Goal: Information Seeking & Learning: Learn about a topic

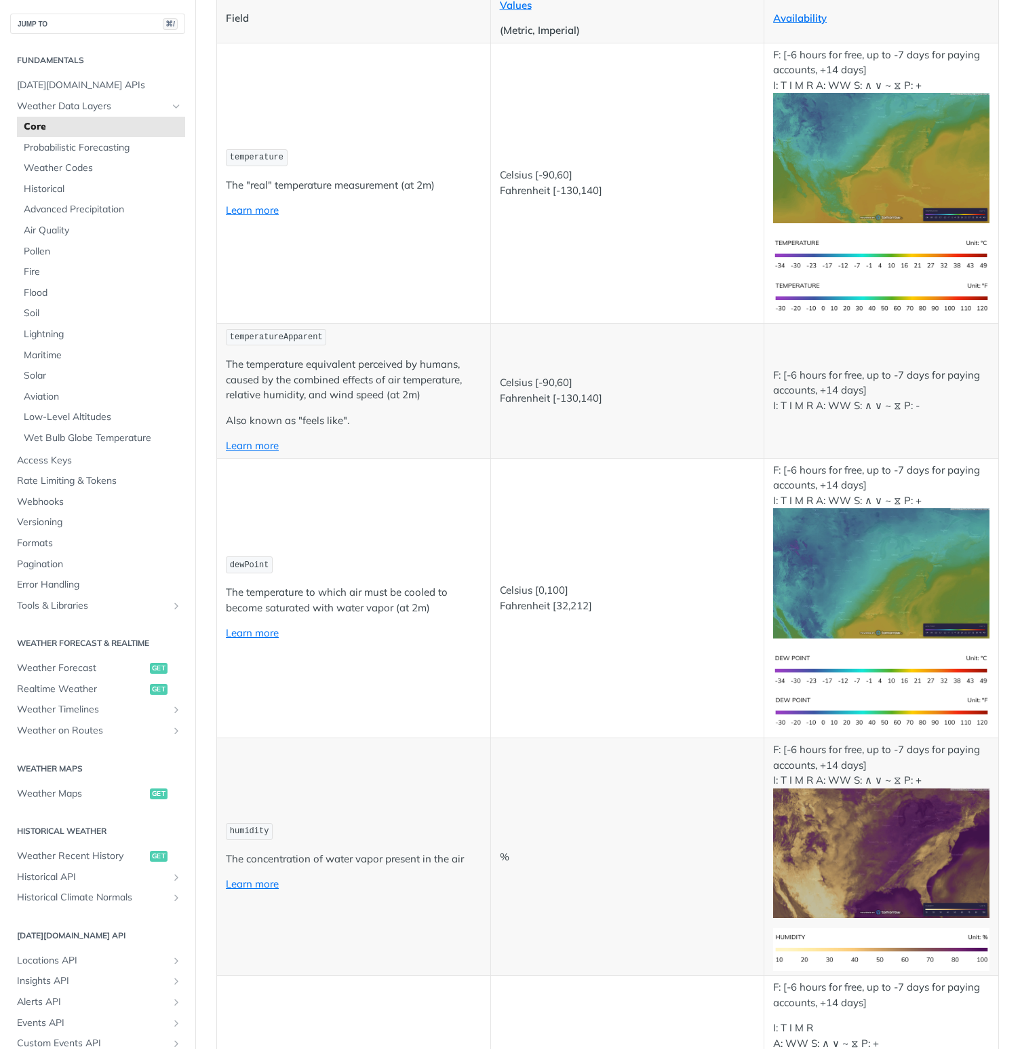
scroll to position [227, 0]
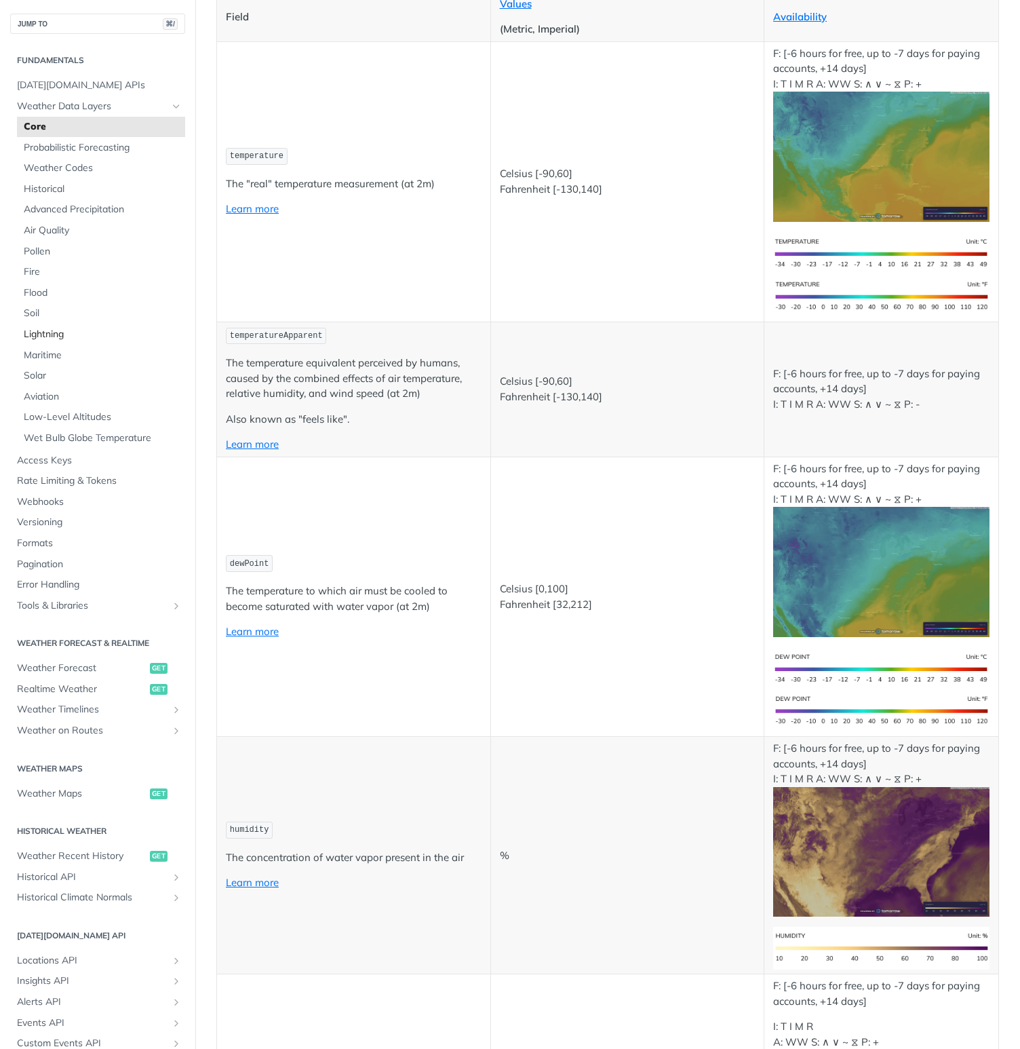
click at [51, 332] on span "Lightning" at bounding box center [103, 335] width 158 height 14
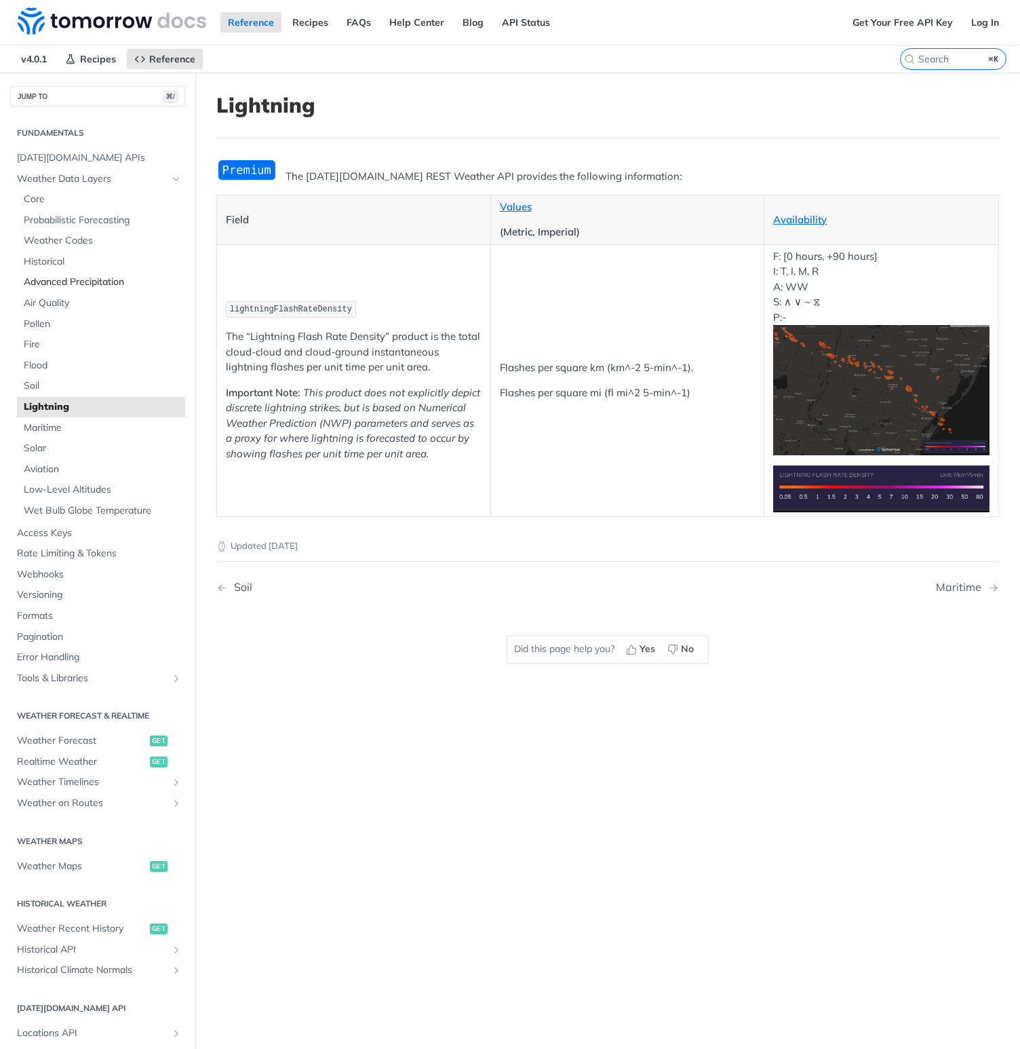
click at [63, 286] on span "Advanced Precipitation" at bounding box center [103, 282] width 158 height 14
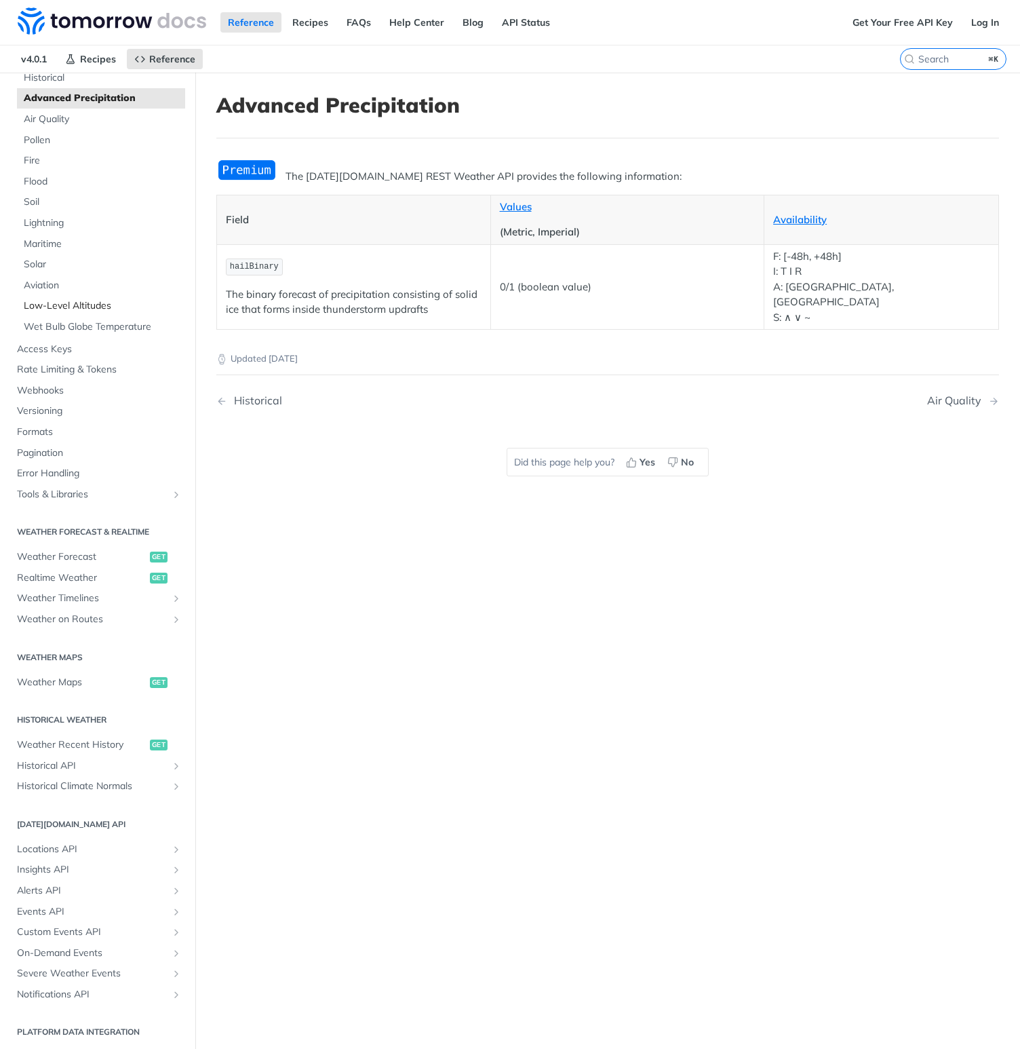
scroll to position [186, 0]
click at [79, 578] on span "Realtime Weather" at bounding box center [82, 576] width 130 height 14
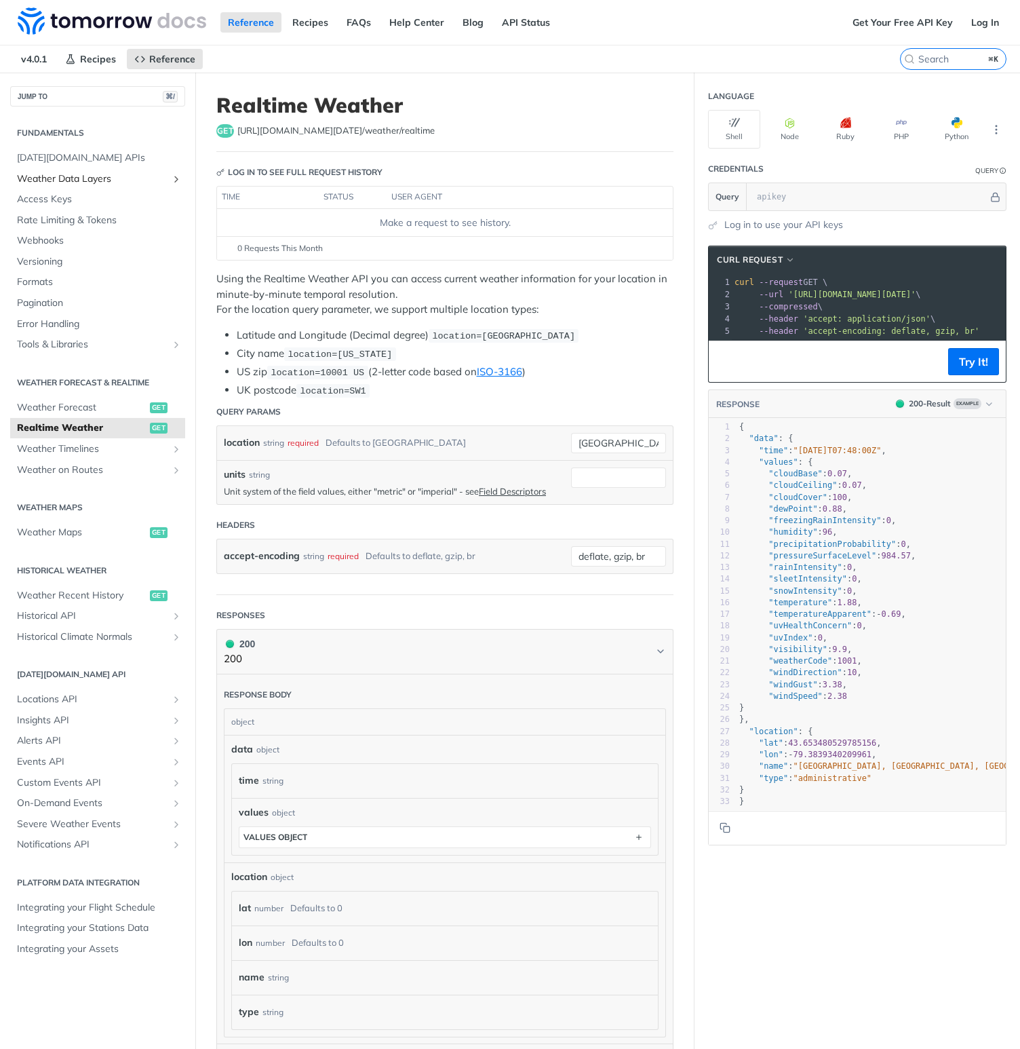
click at [127, 173] on span "Weather Data Layers" at bounding box center [92, 179] width 151 height 14
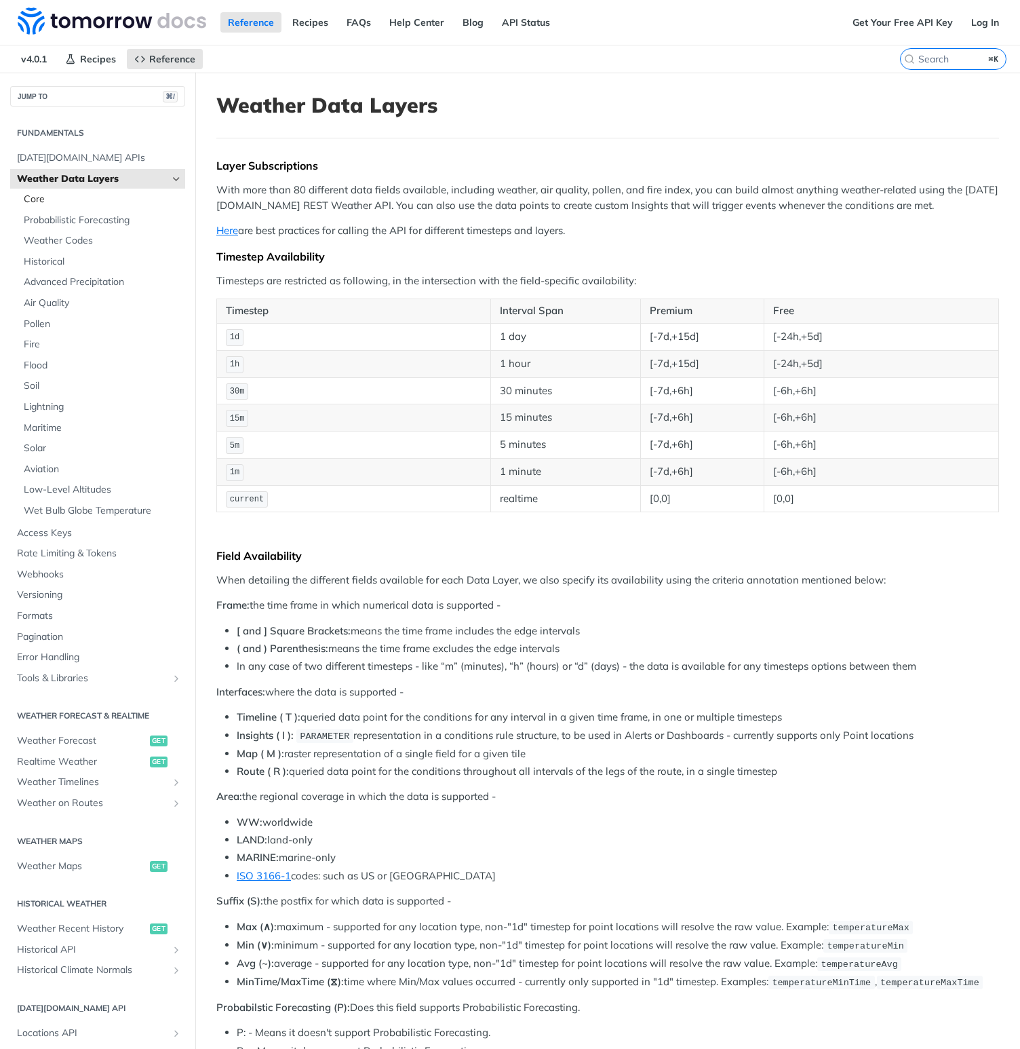
click at [68, 195] on span "Core" at bounding box center [103, 200] width 158 height 14
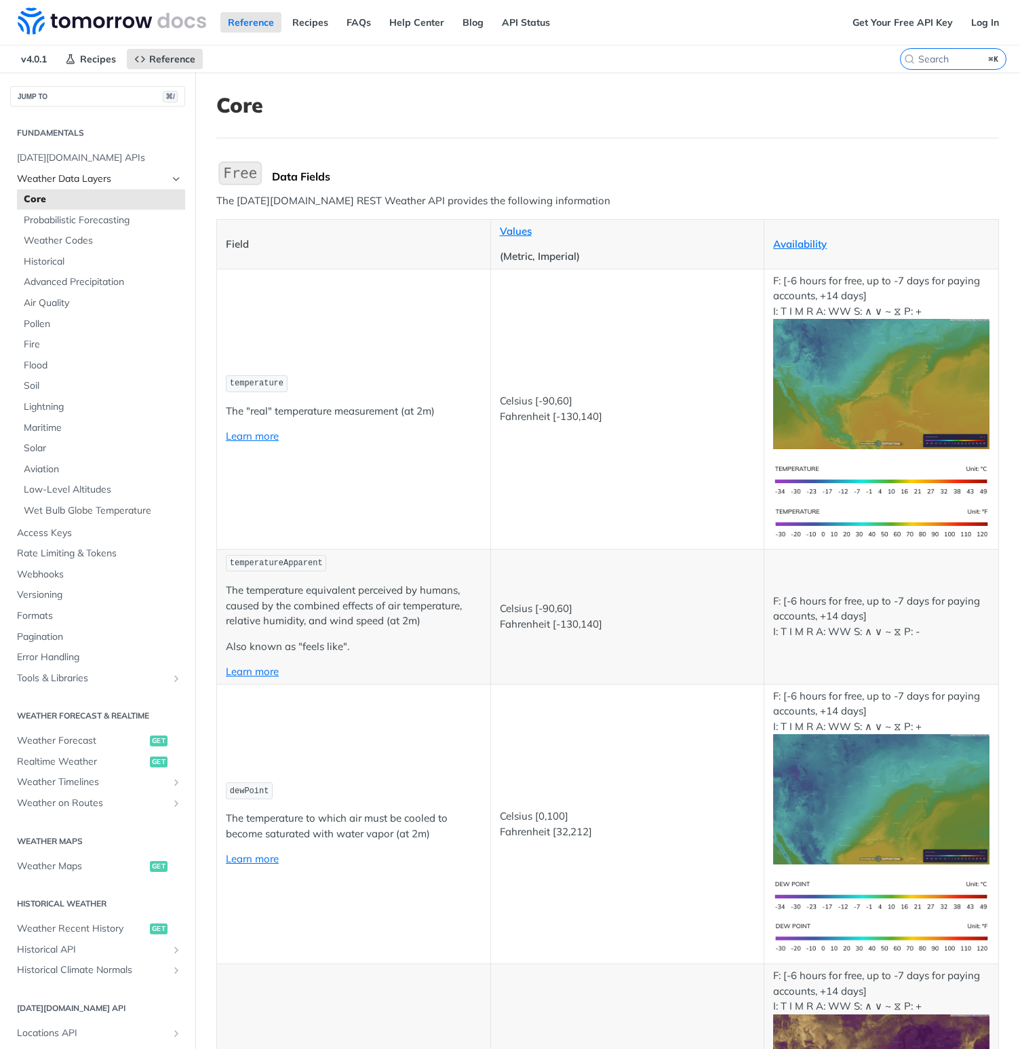
click at [94, 182] on span "Weather Data Layers" at bounding box center [92, 179] width 151 height 14
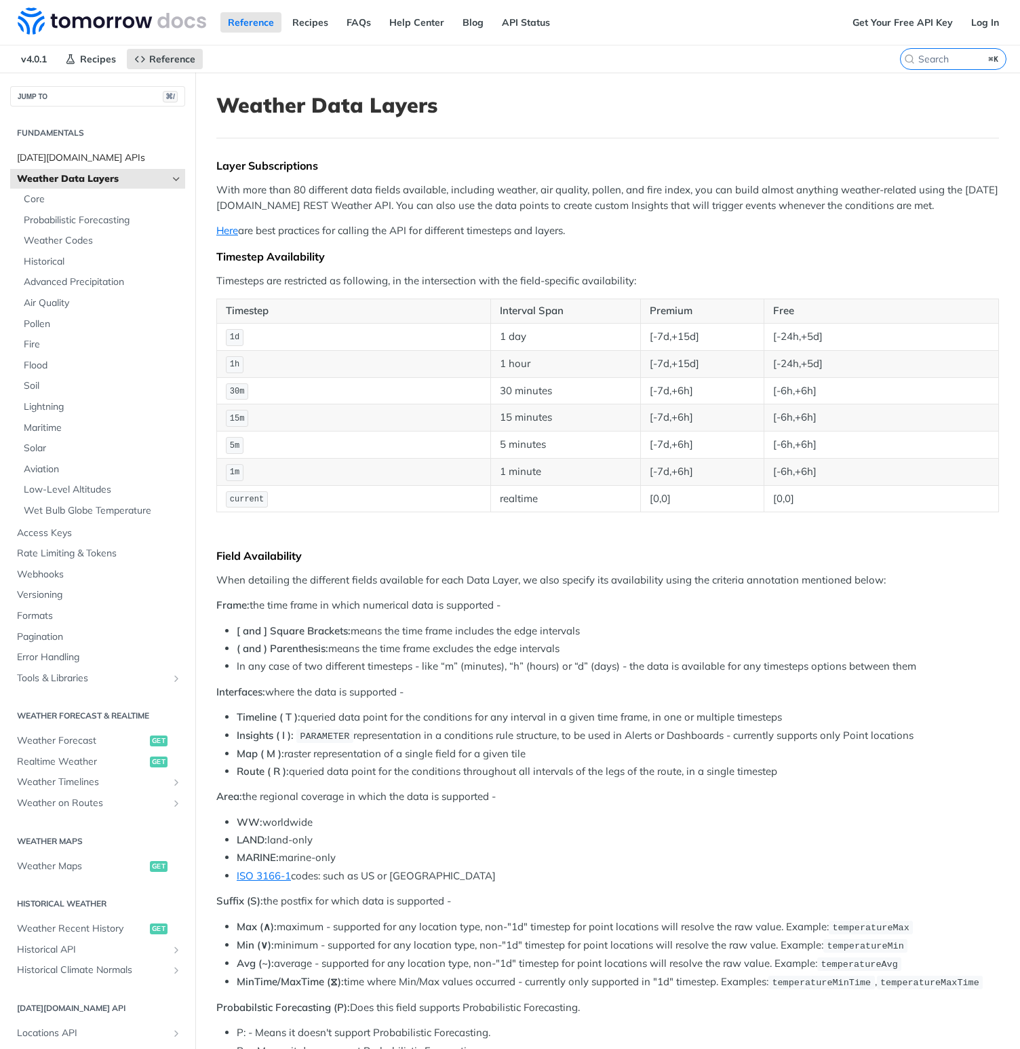
click at [75, 160] on span "[DATE][DOMAIN_NAME] APIs" at bounding box center [99, 158] width 165 height 14
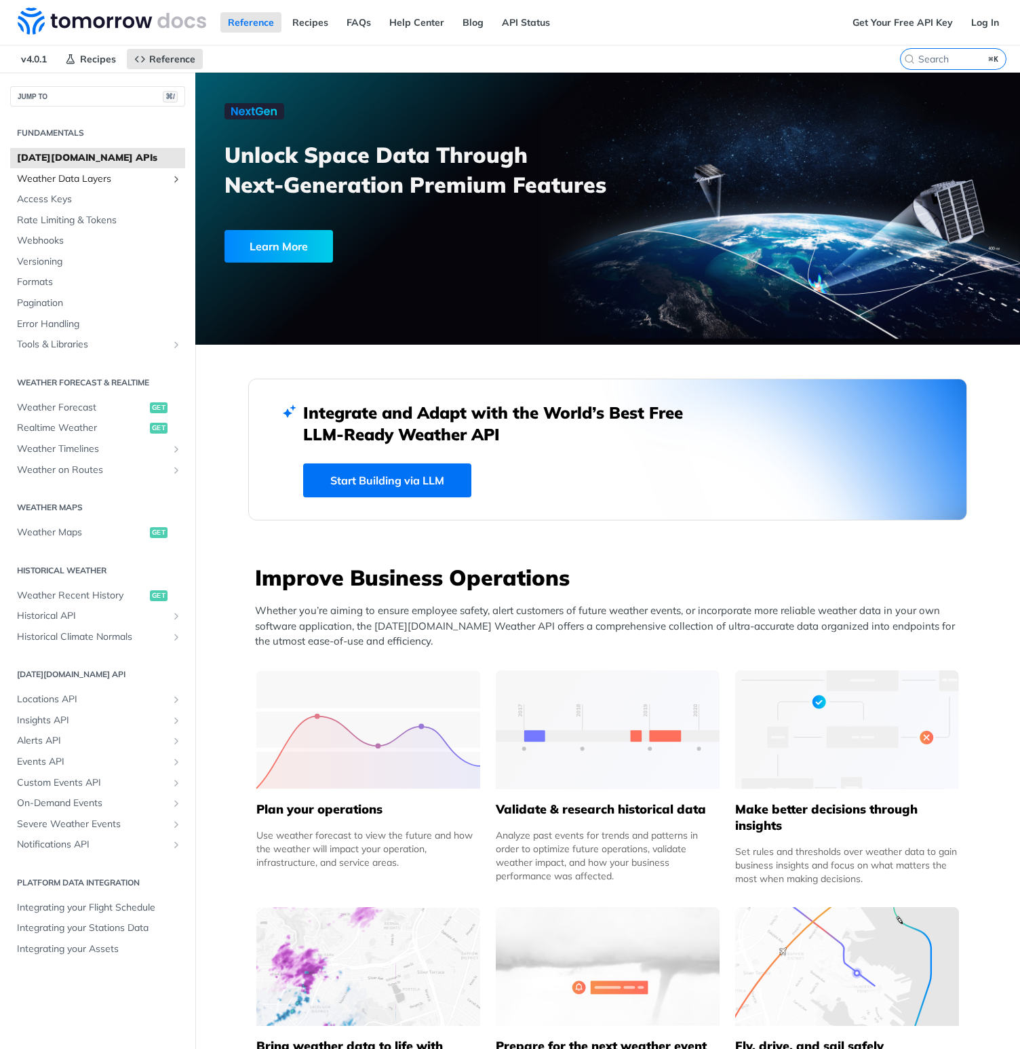
click at [75, 174] on span "Weather Data Layers" at bounding box center [92, 179] width 151 height 14
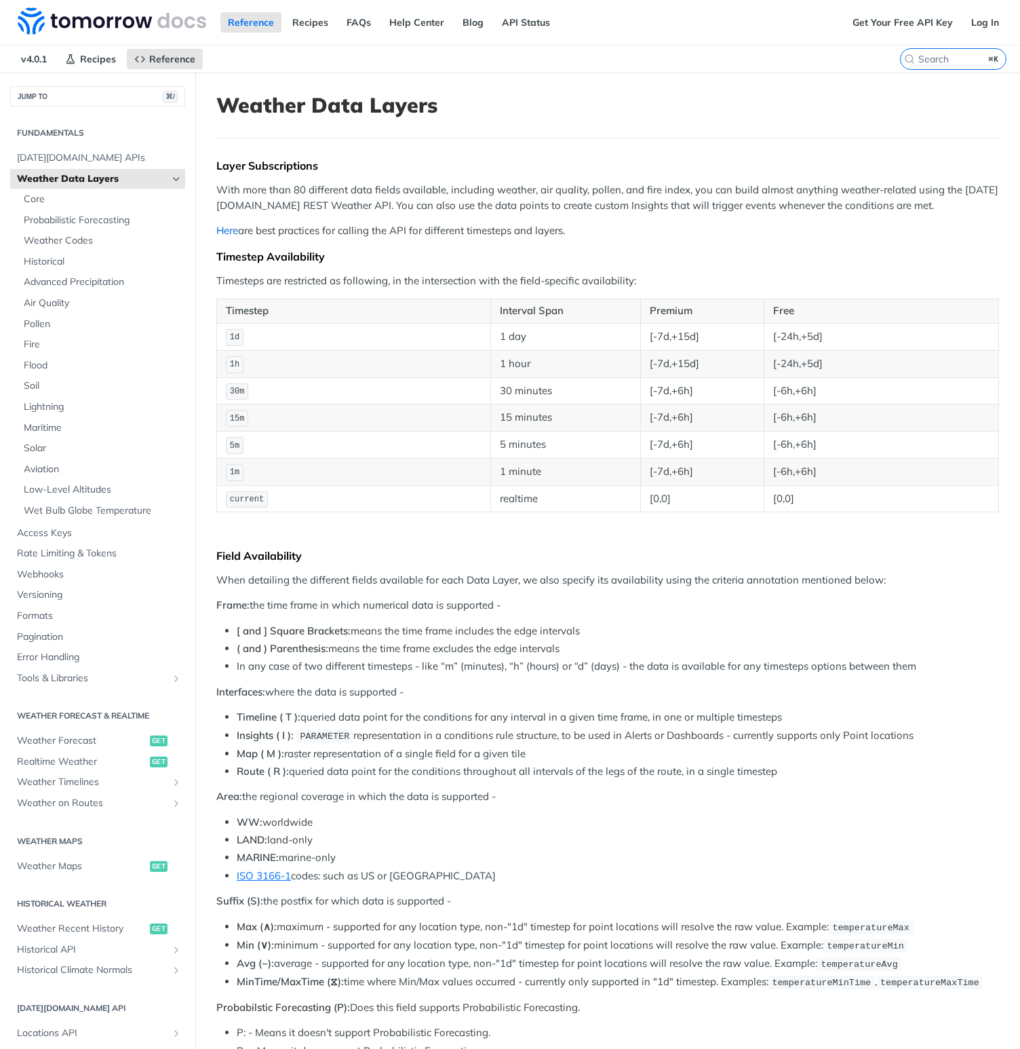
click at [227, 231] on link "Here" at bounding box center [227, 230] width 22 height 13
click at [53, 159] on span "[DATE][DOMAIN_NAME] APIs" at bounding box center [99, 158] width 165 height 14
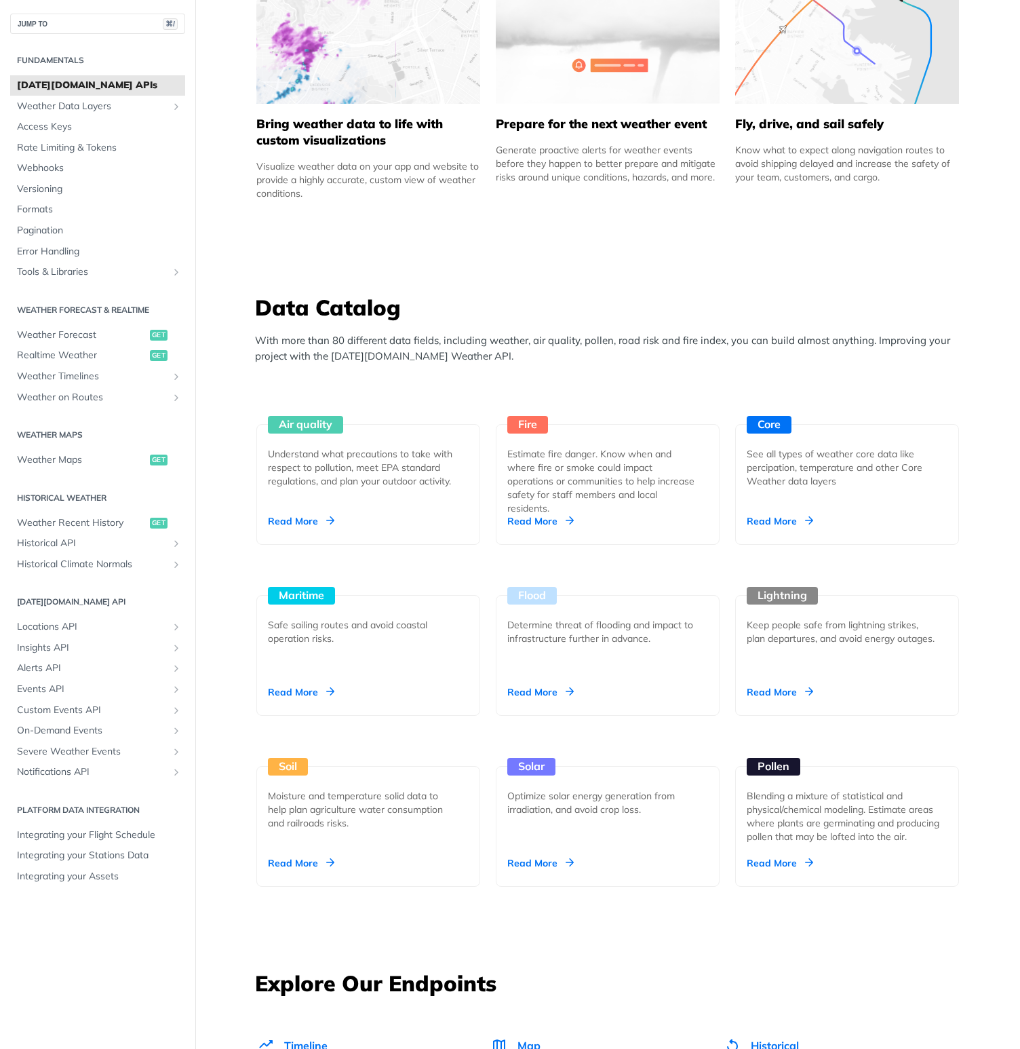
scroll to position [946, 0]
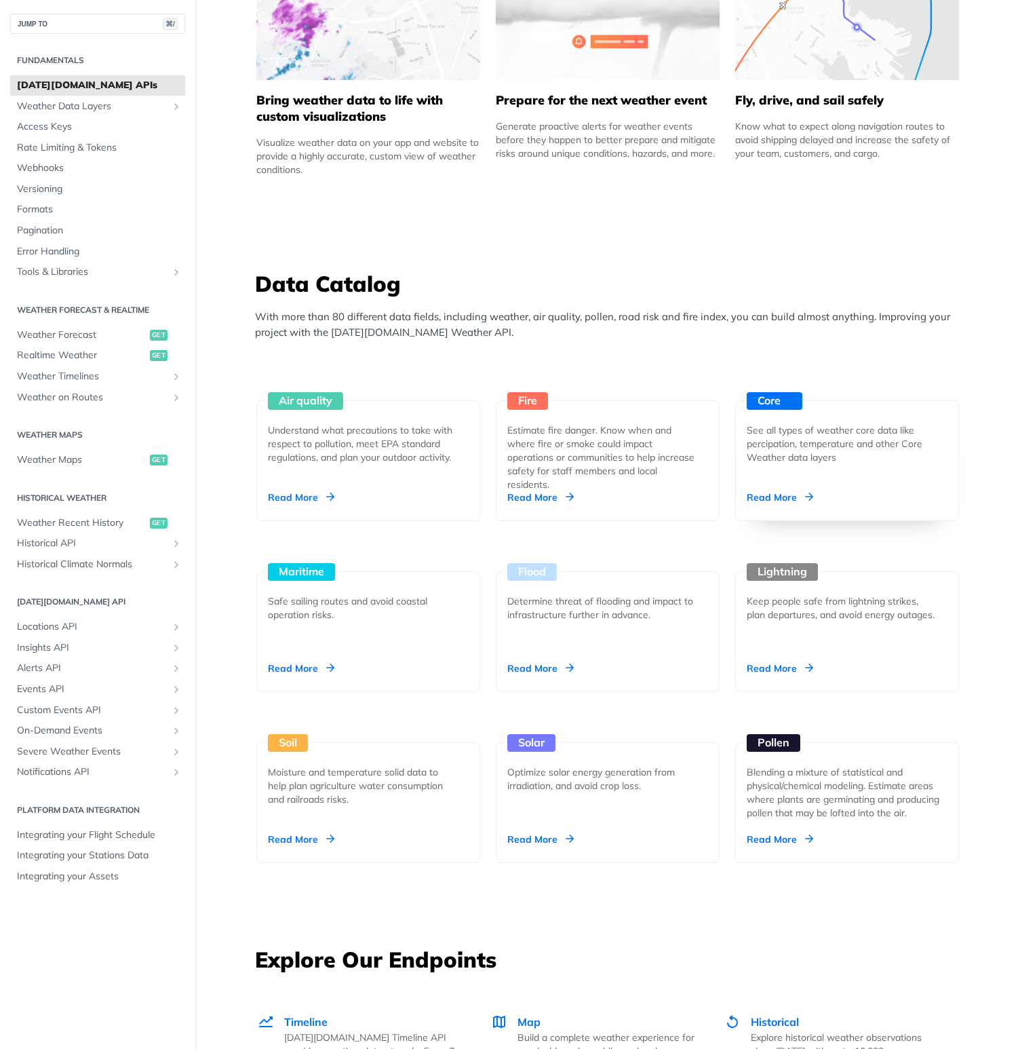
click at [794, 501] on div "Read More" at bounding box center [780, 498] width 66 height 14
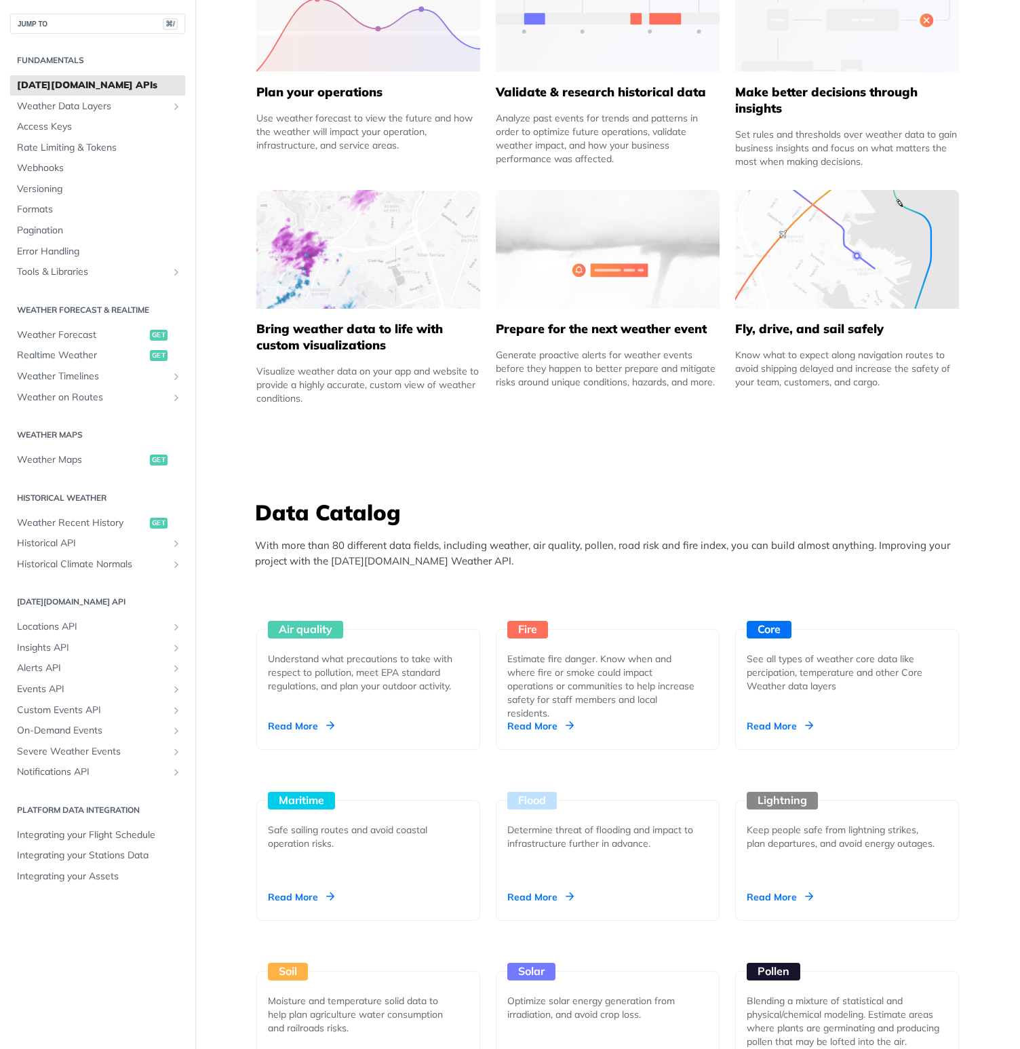
scroll to position [859, 0]
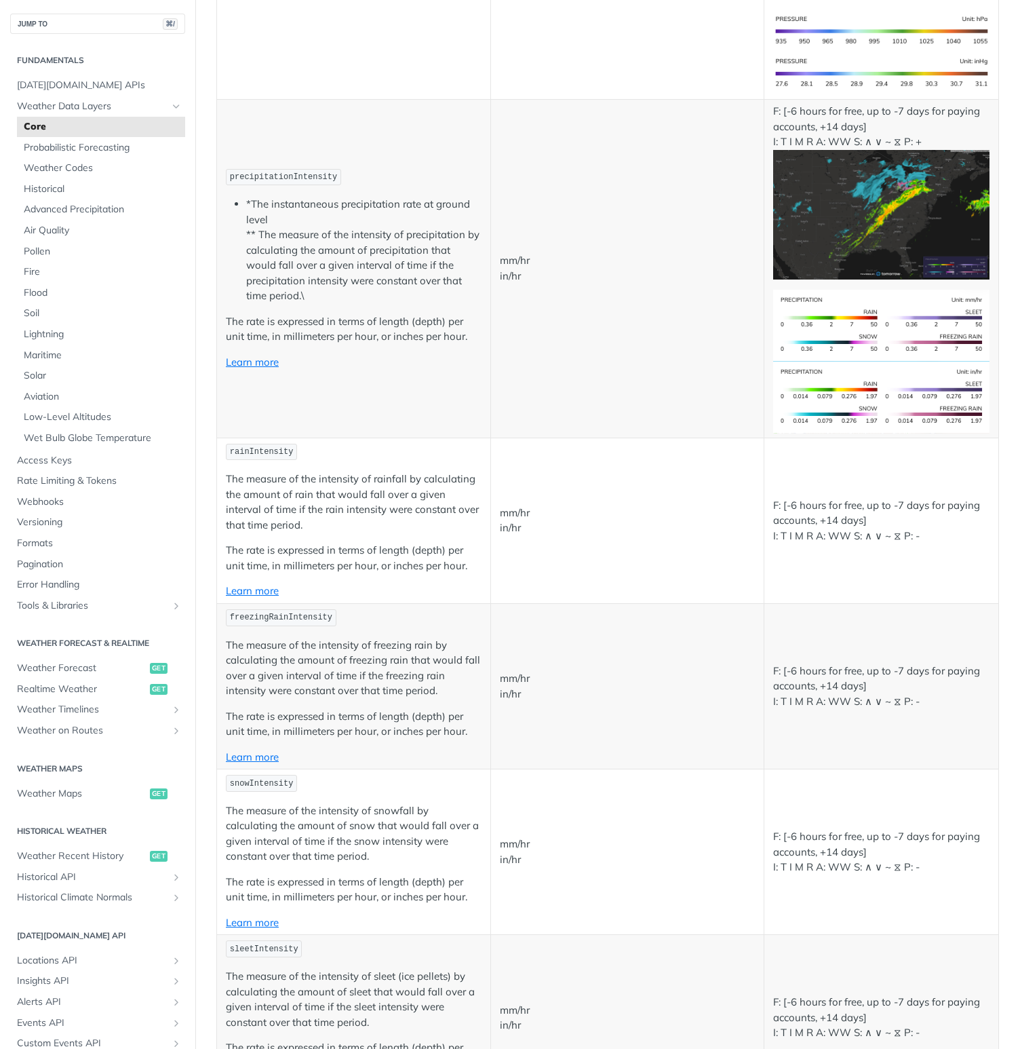
scroll to position [2362, 0]
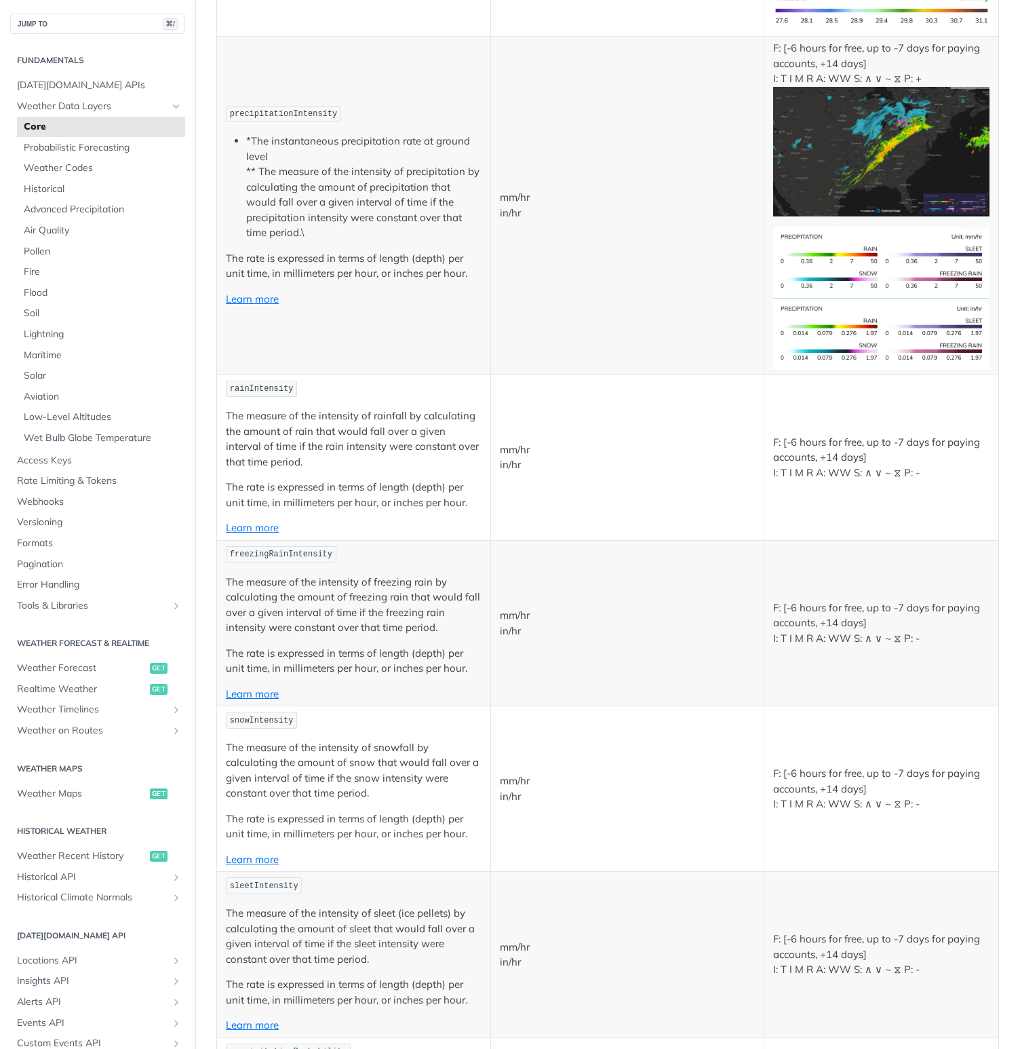
click at [296, 292] on p "Learn more" at bounding box center [354, 300] width 256 height 16
click at [258, 294] on link "Learn more" at bounding box center [252, 298] width 53 height 13
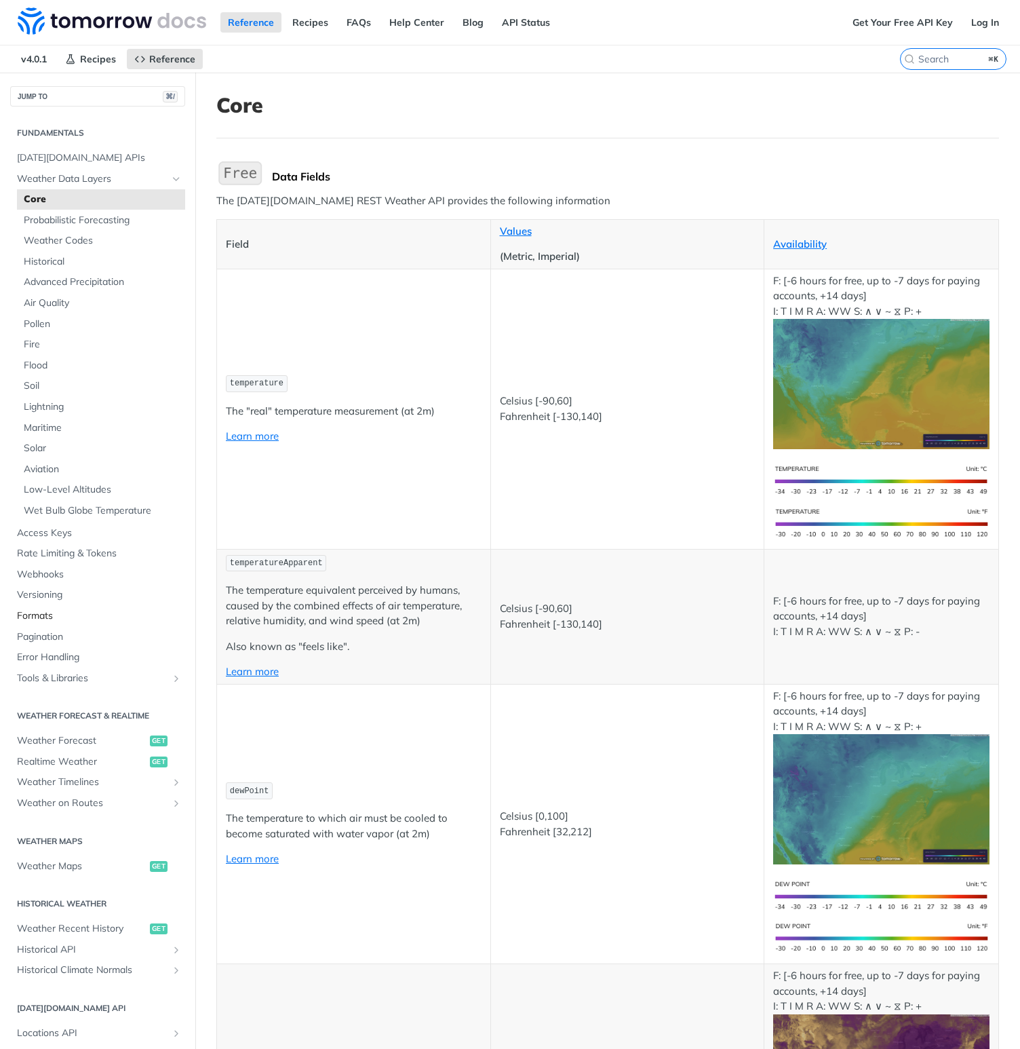
click at [45, 615] on span "Formats" at bounding box center [99, 616] width 165 height 14
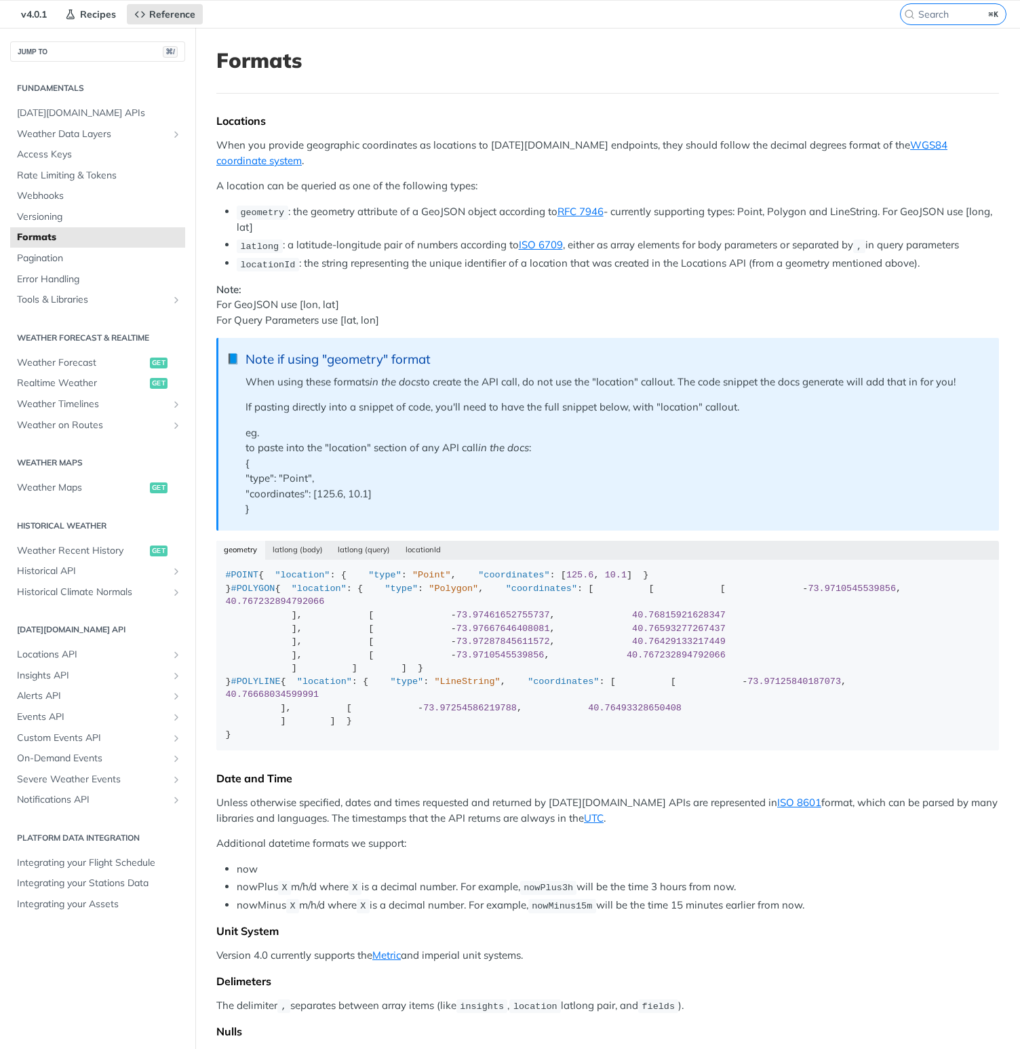
scroll to position [35, 0]
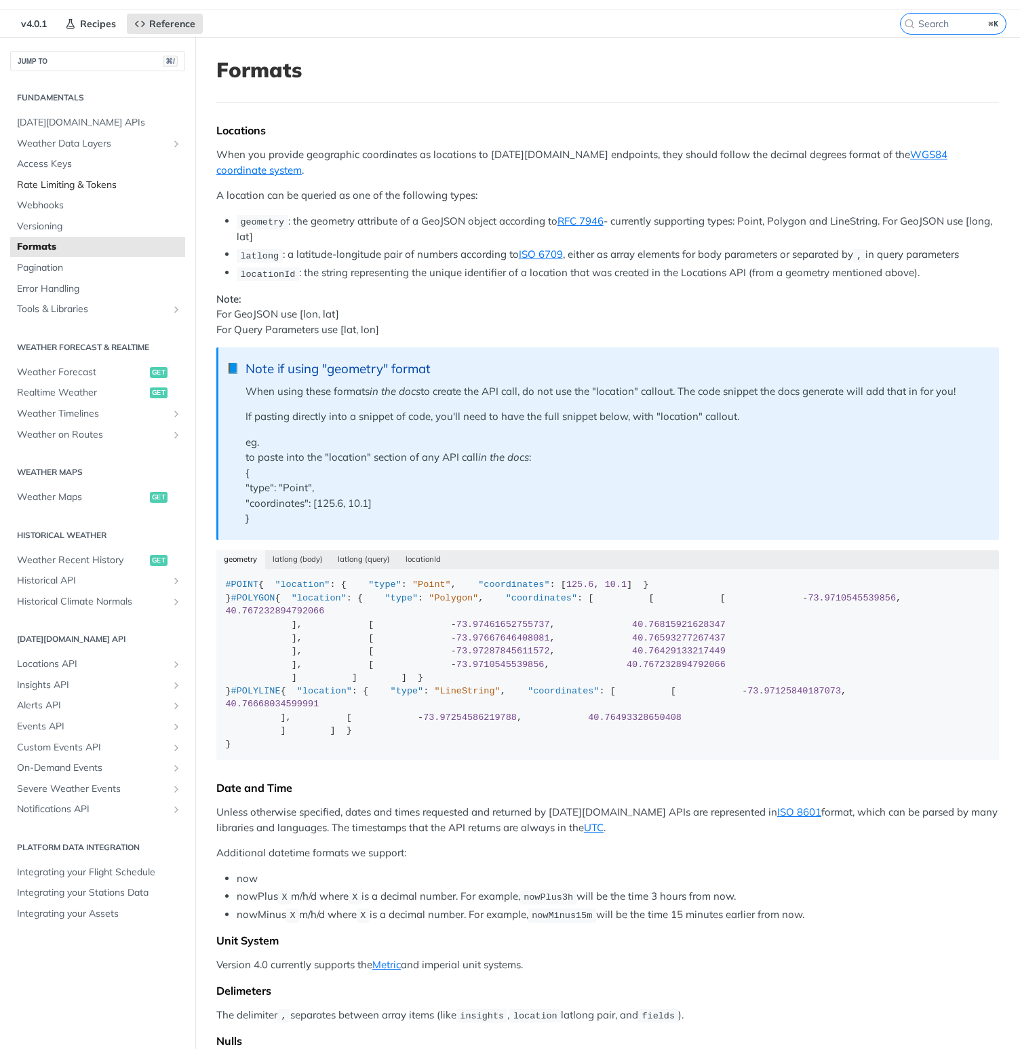
click at [58, 183] on span "Rate Limiting & Tokens" at bounding box center [99, 185] width 165 height 14
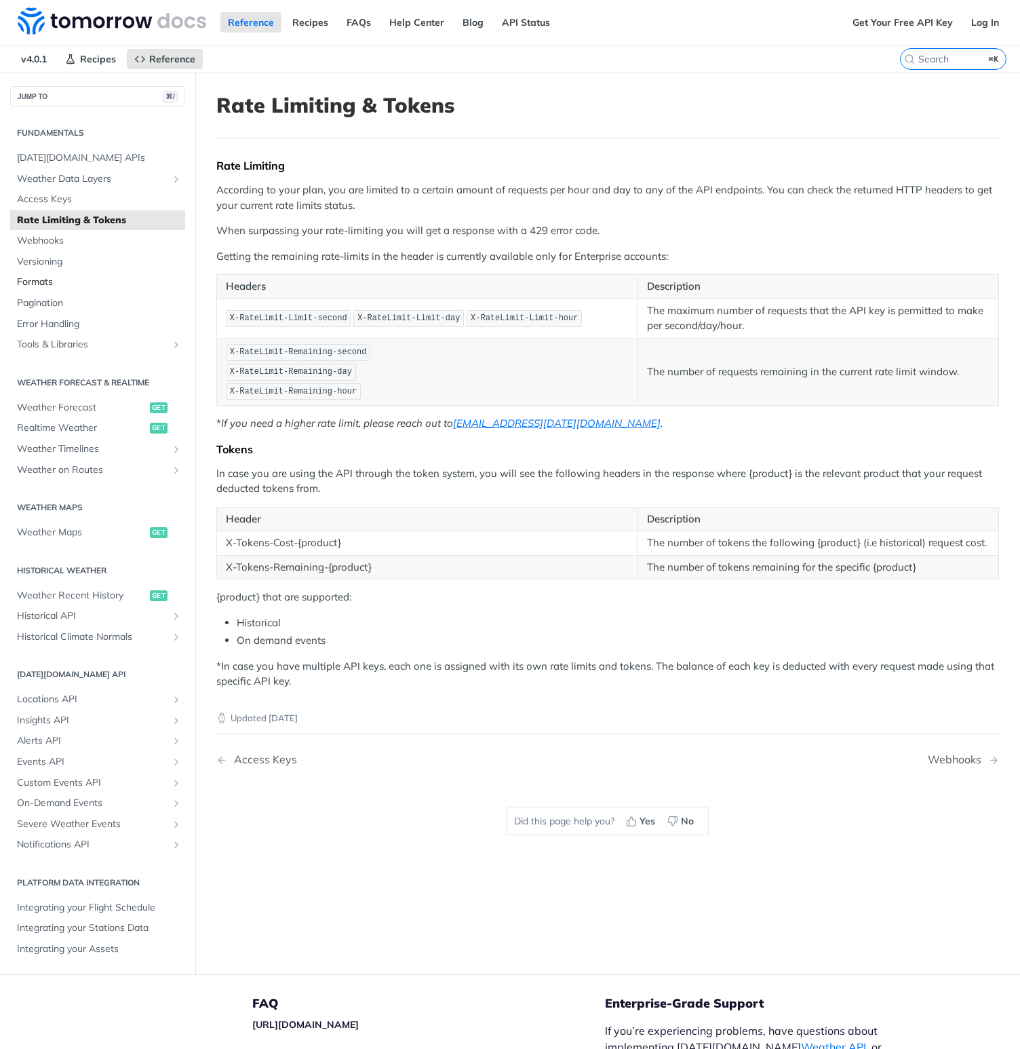
click at [35, 284] on span "Formats" at bounding box center [99, 282] width 165 height 14
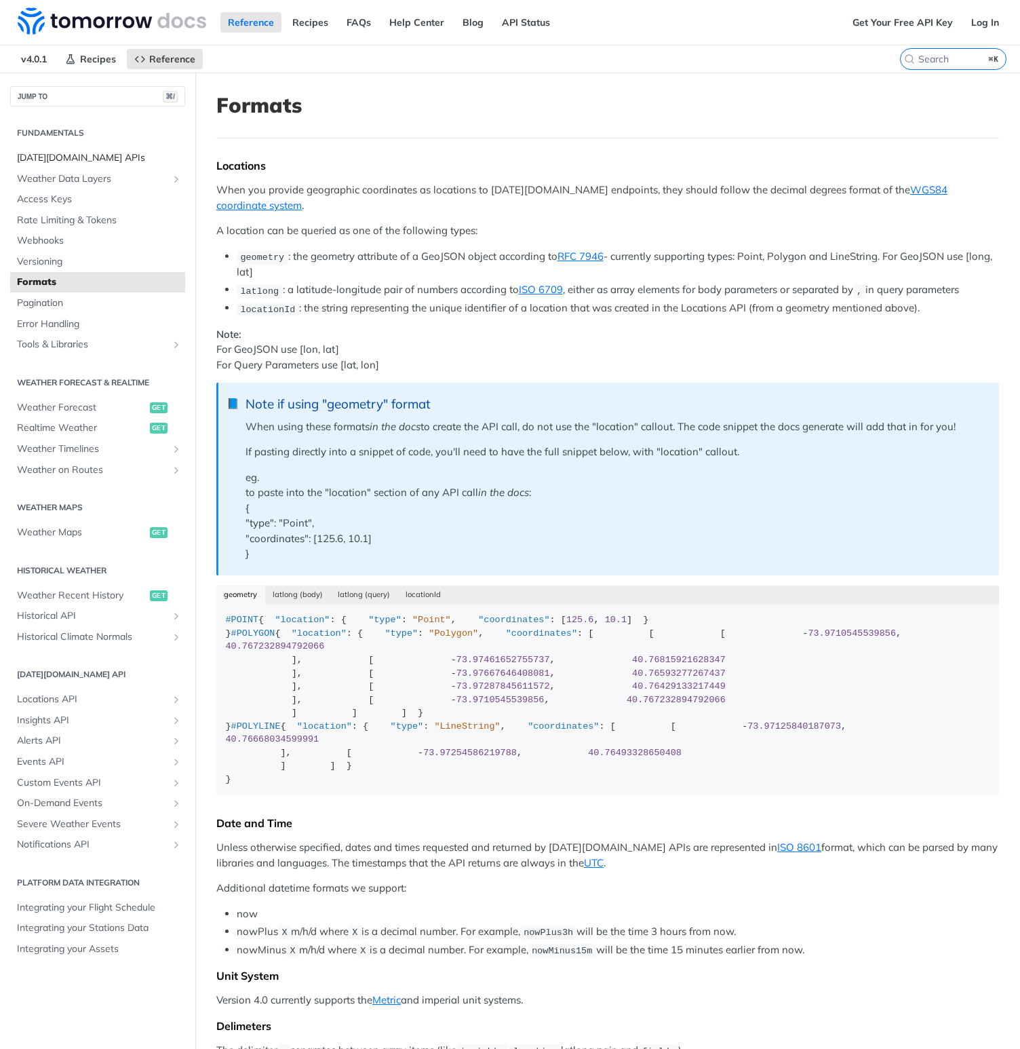
click at [58, 159] on span "[DATE][DOMAIN_NAME] APIs" at bounding box center [99, 158] width 165 height 14
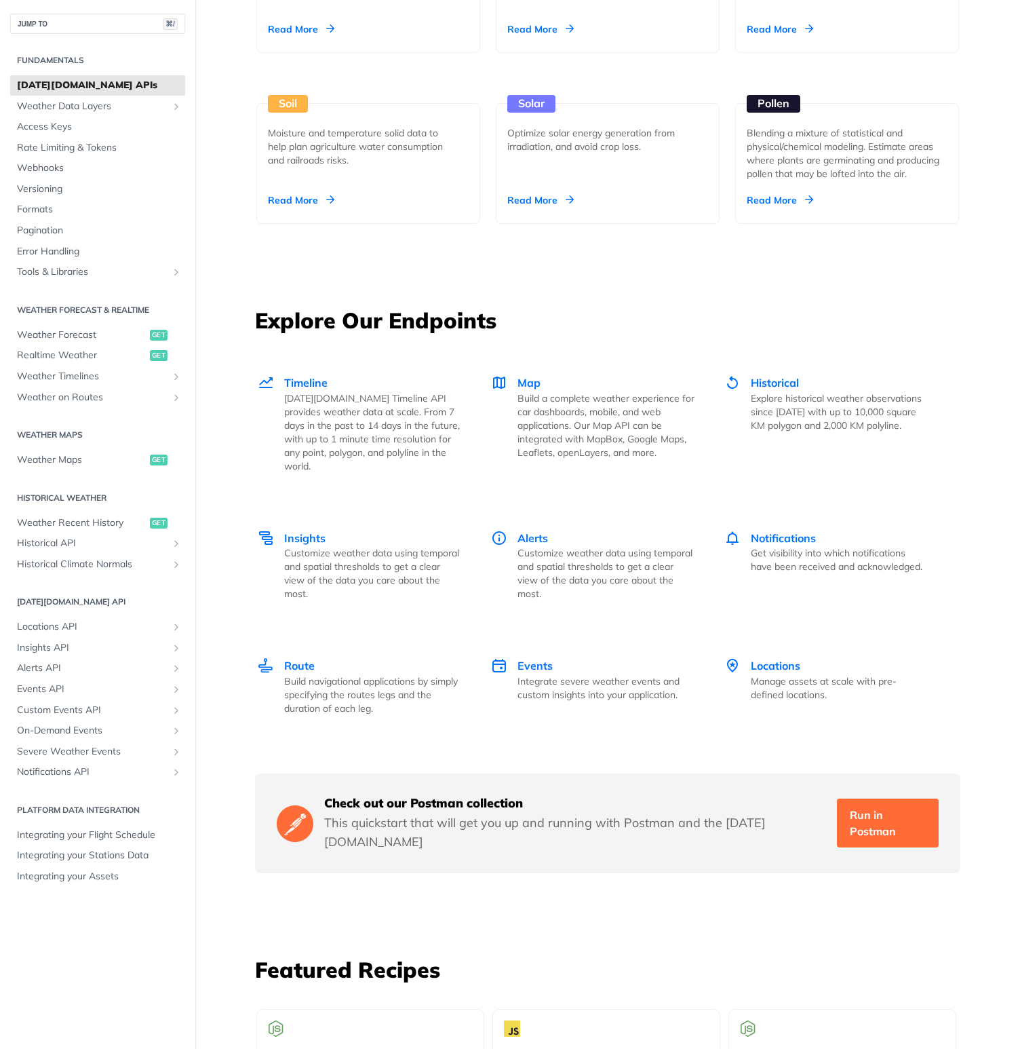
scroll to position [1593, 0]
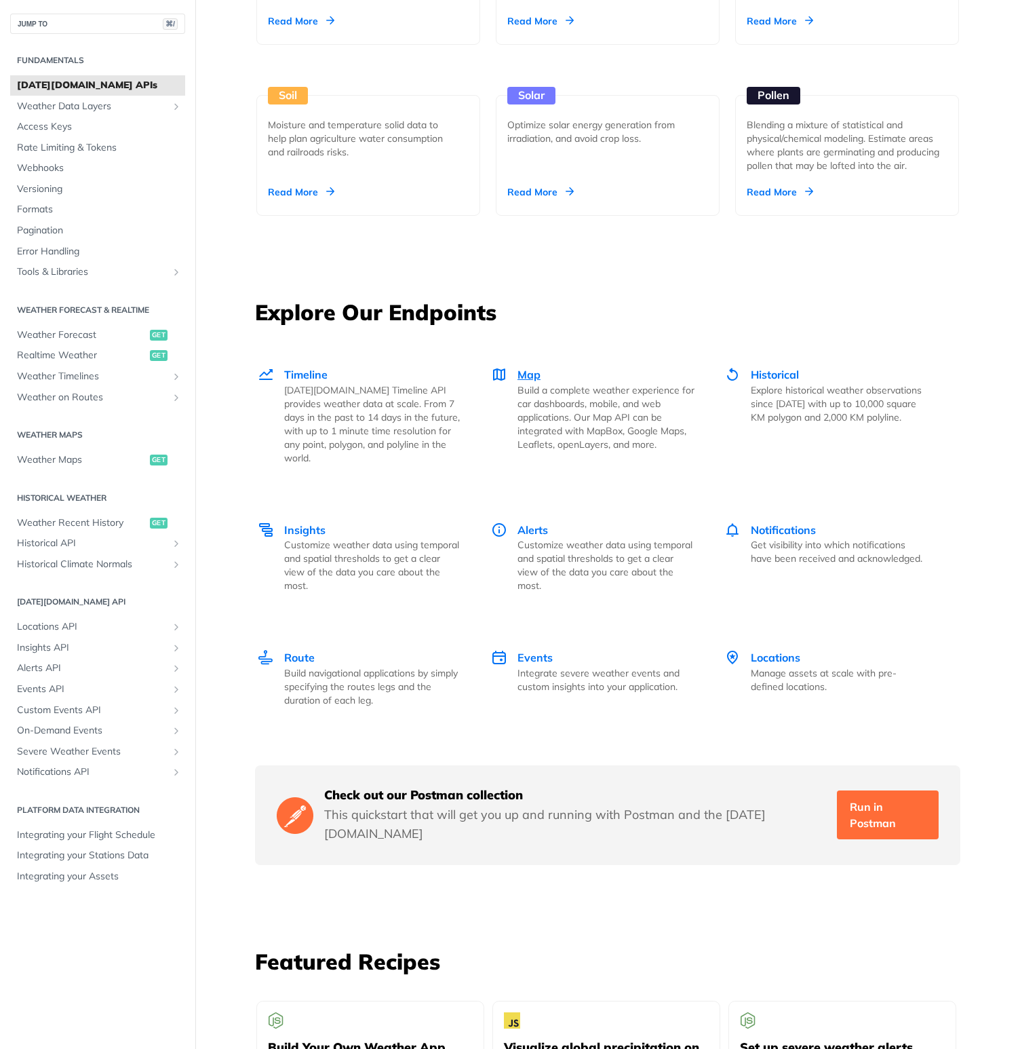
click at [531, 377] on span "Map" at bounding box center [529, 375] width 23 height 14
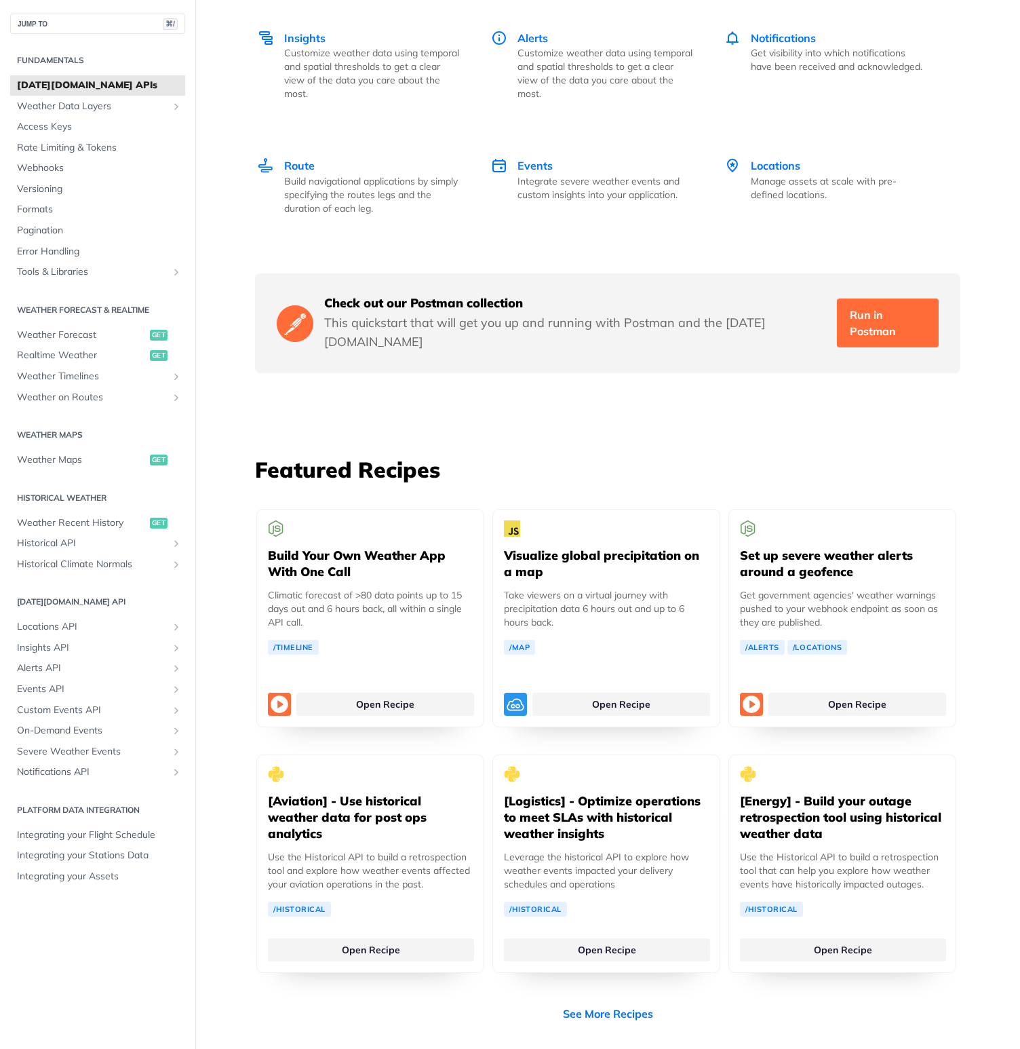
scroll to position [1602, 0]
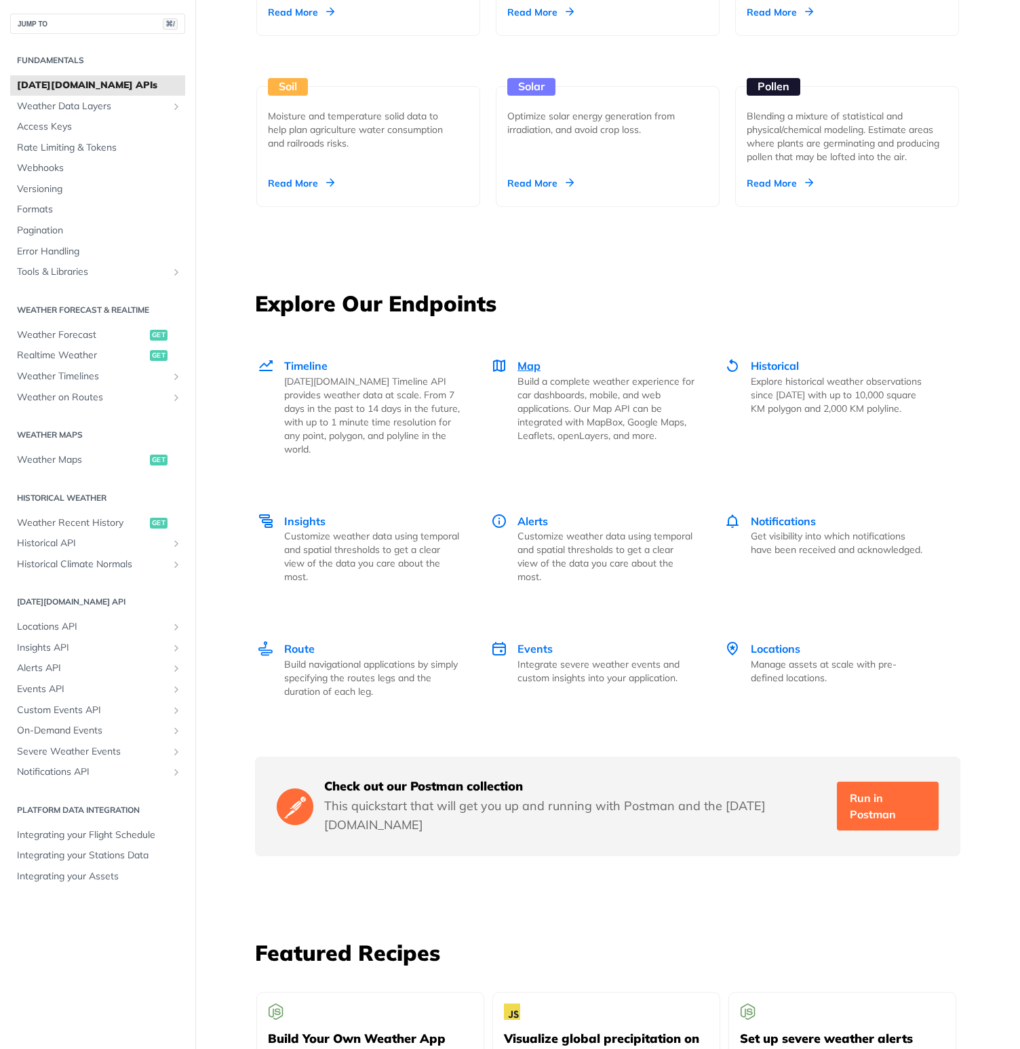
click at [531, 365] on span "Map" at bounding box center [529, 366] width 23 height 14
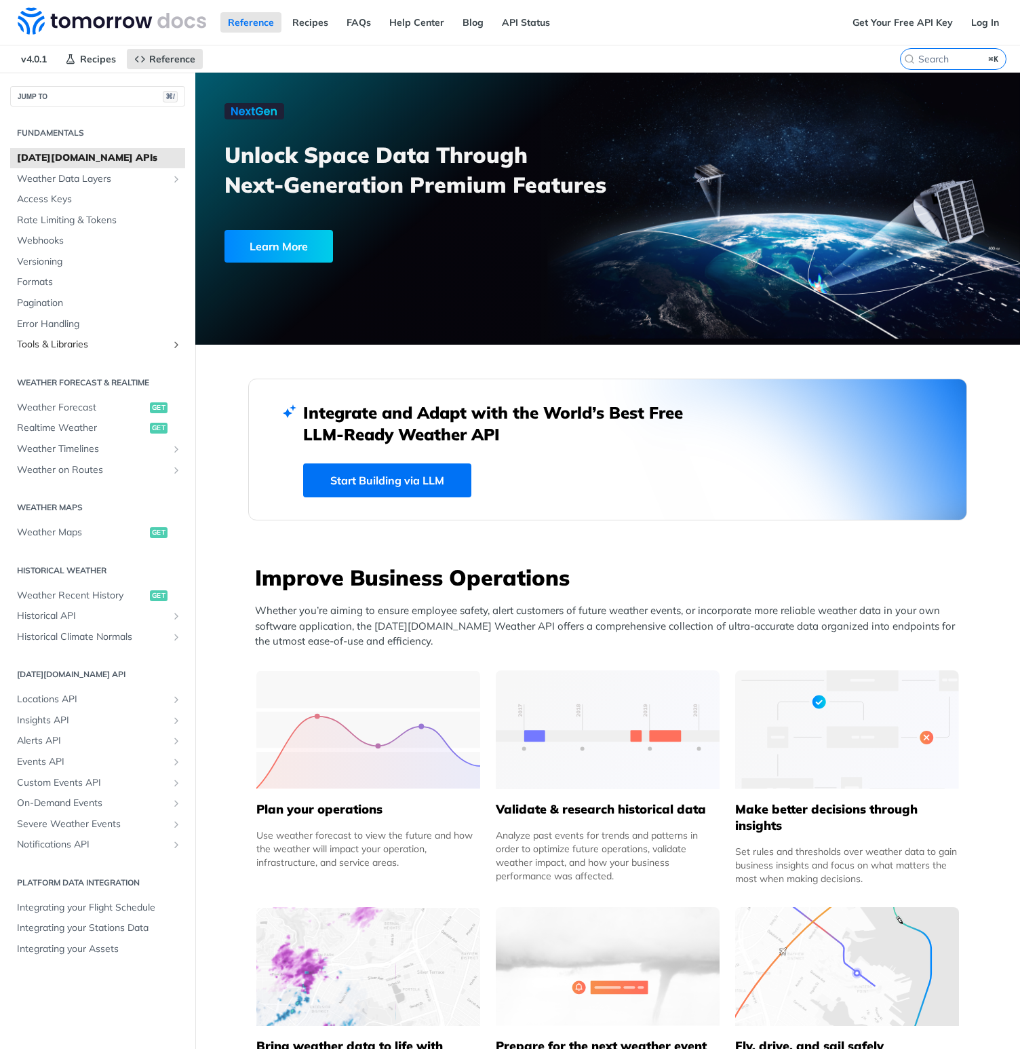
click at [71, 345] on span "Tools & Libraries" at bounding box center [92, 345] width 151 height 14
click at [59, 182] on span "Weather Data Layers" at bounding box center [92, 179] width 151 height 14
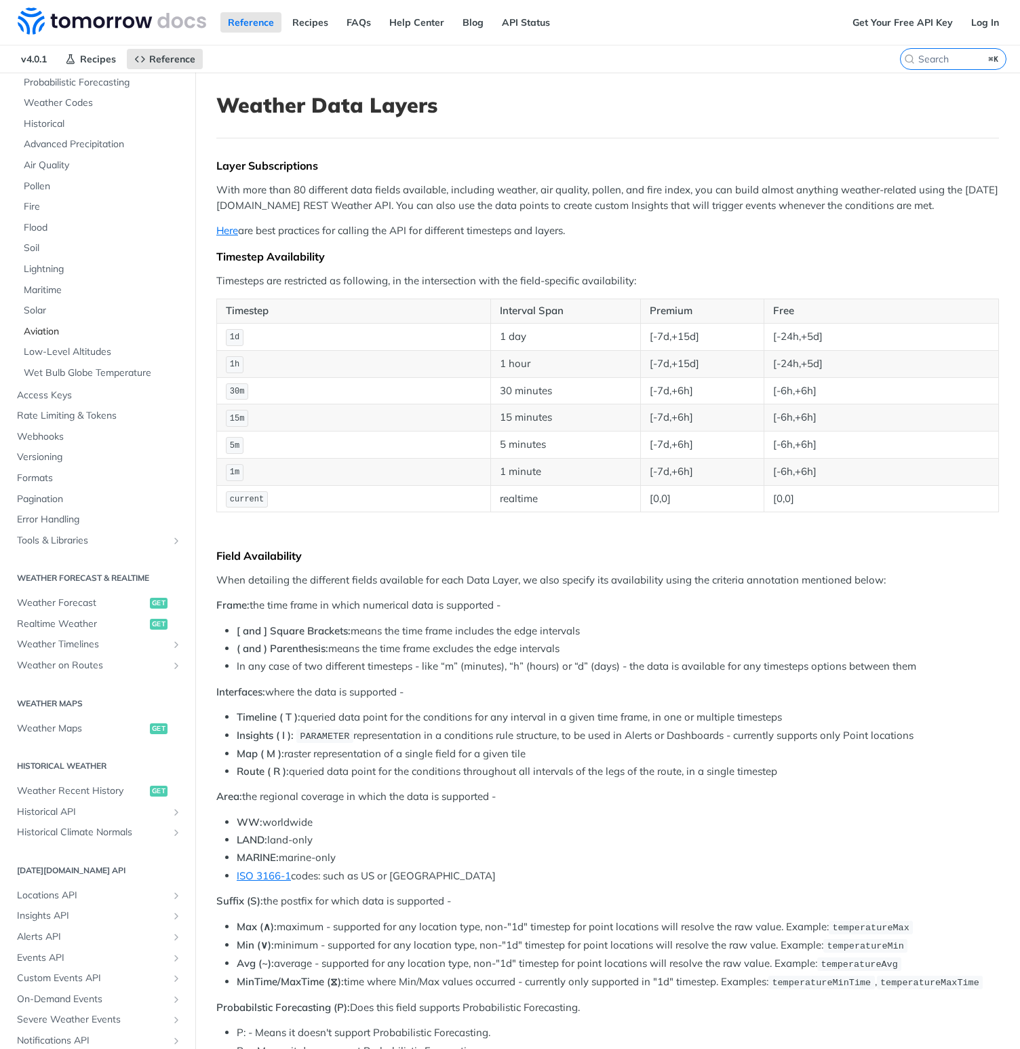
scroll to position [186, 0]
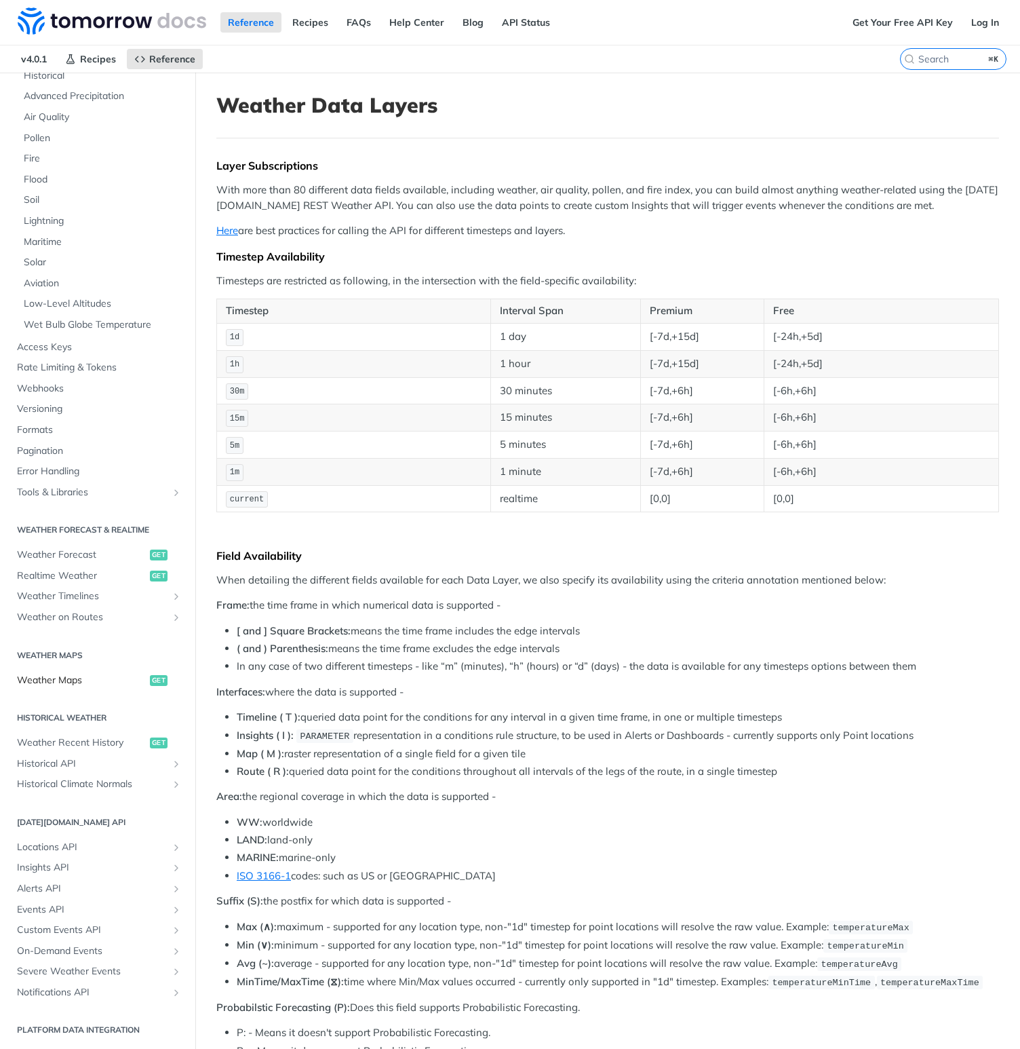
click at [76, 676] on span "Weather Maps" at bounding box center [82, 681] width 130 height 14
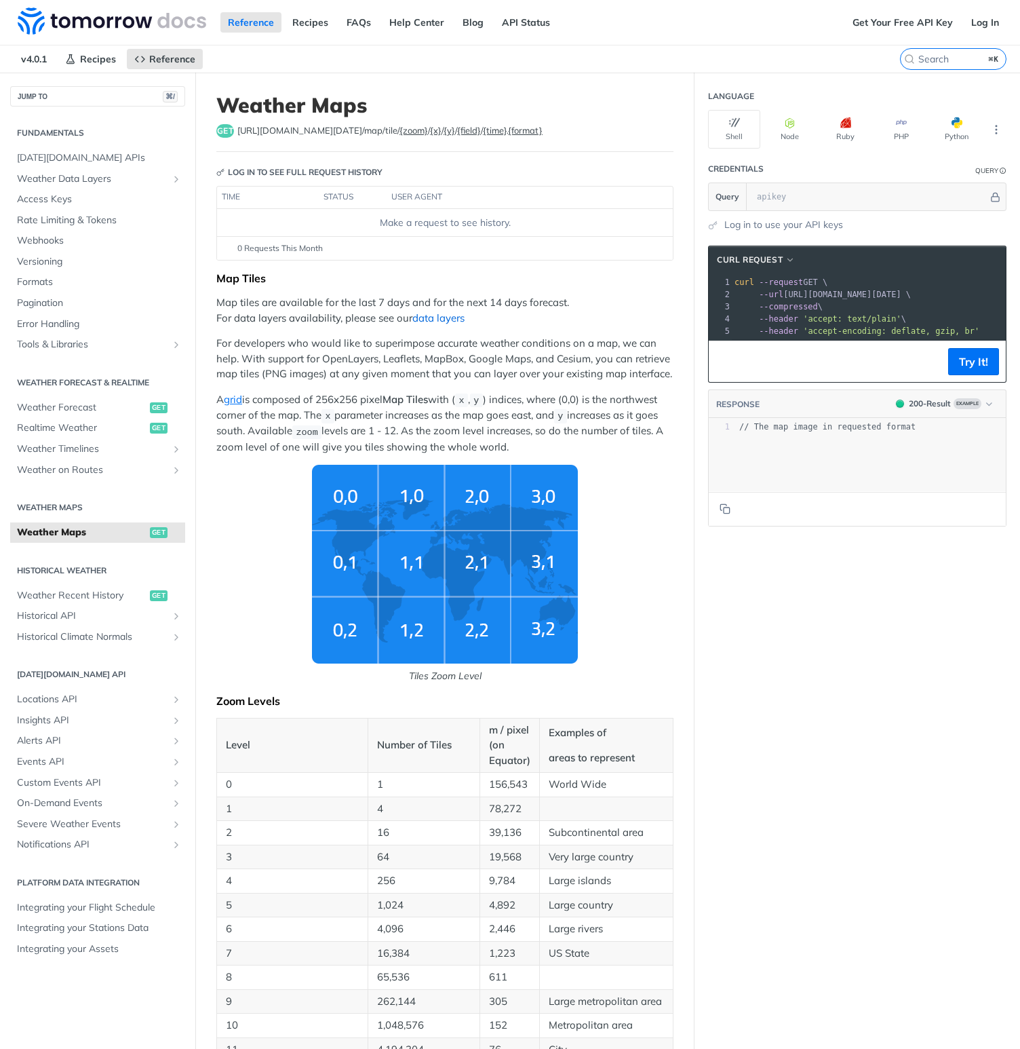
click at [449, 315] on link "data layers" at bounding box center [439, 317] width 52 height 13
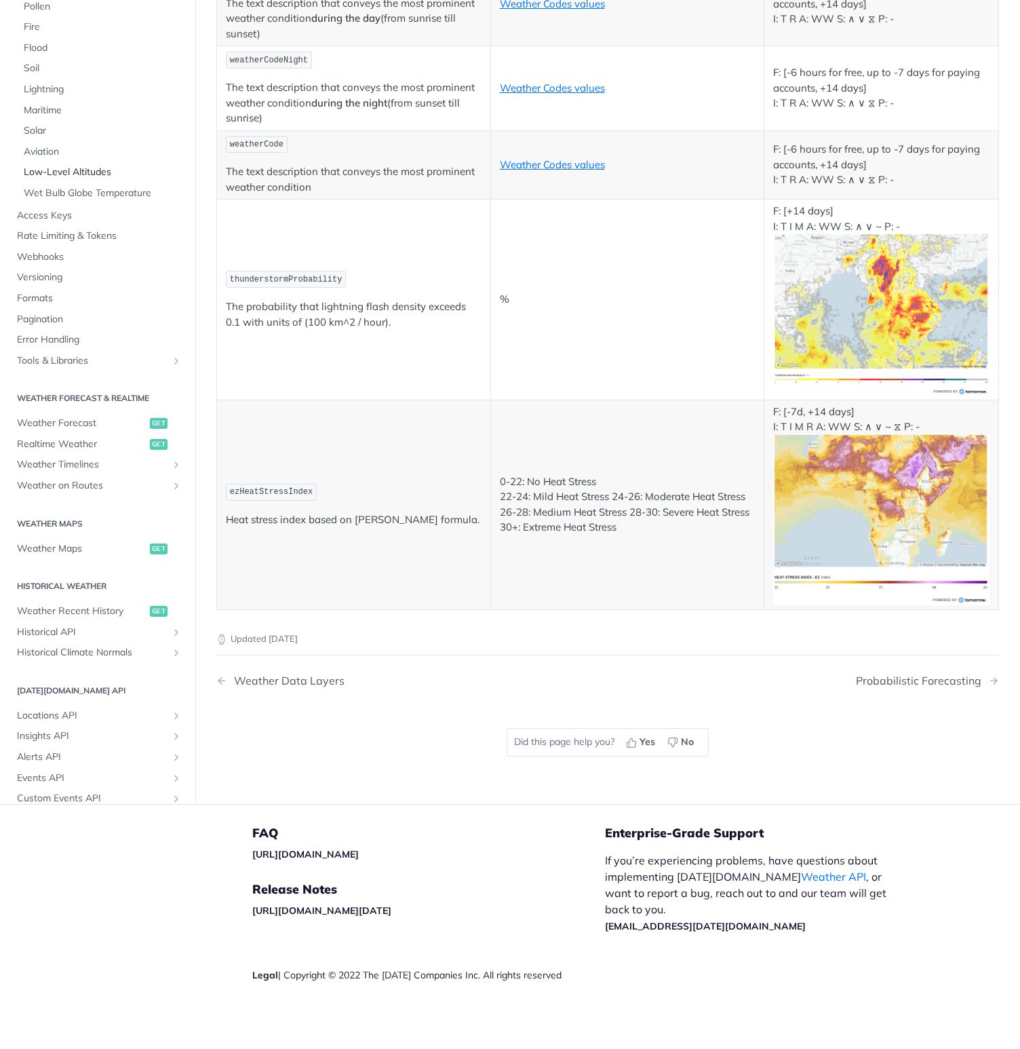
scroll to position [186, 0]
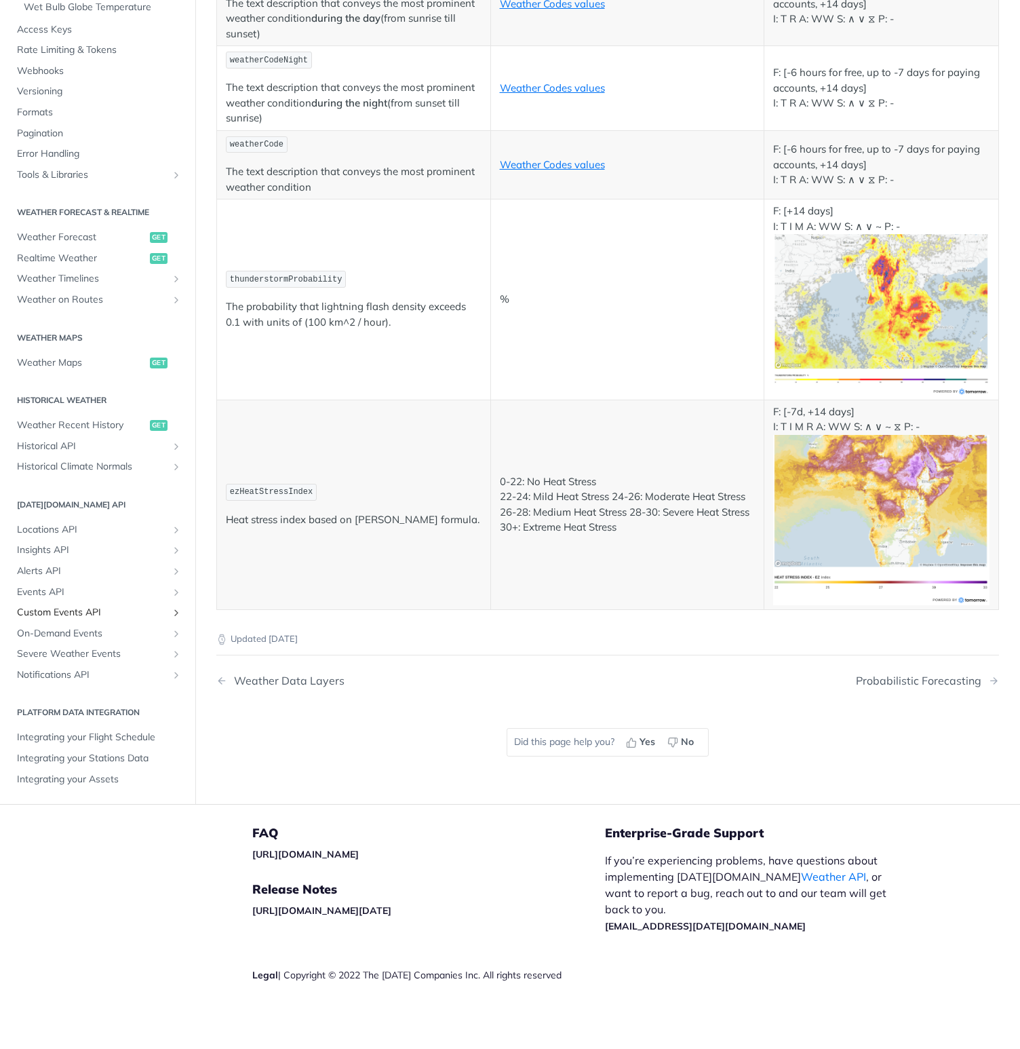
click at [62, 619] on span "Custom Events API" at bounding box center [92, 613] width 151 height 14
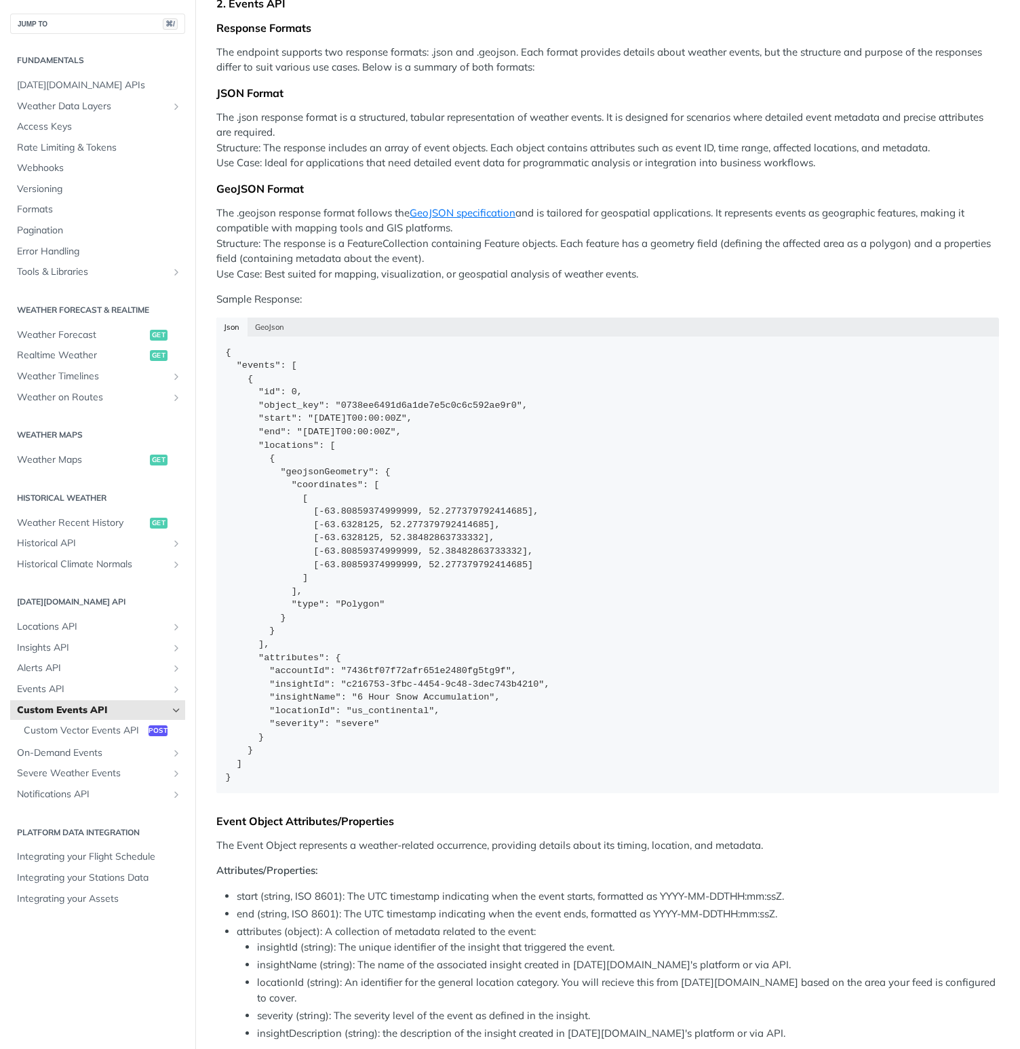
scroll to position [398, 0]
click at [64, 687] on span "Events API" at bounding box center [92, 690] width 151 height 14
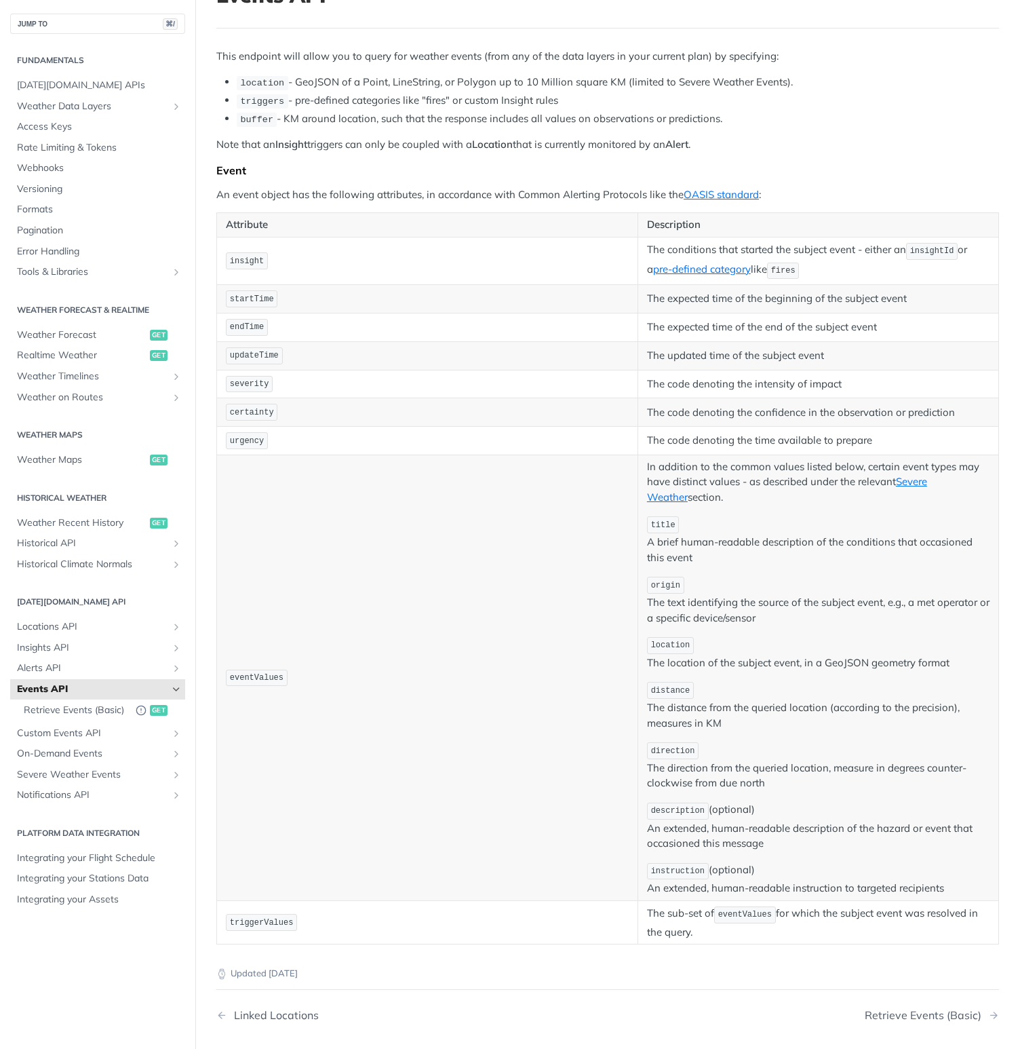
scroll to position [108, 0]
click at [75, 737] on span "Custom Events API" at bounding box center [92, 734] width 151 height 14
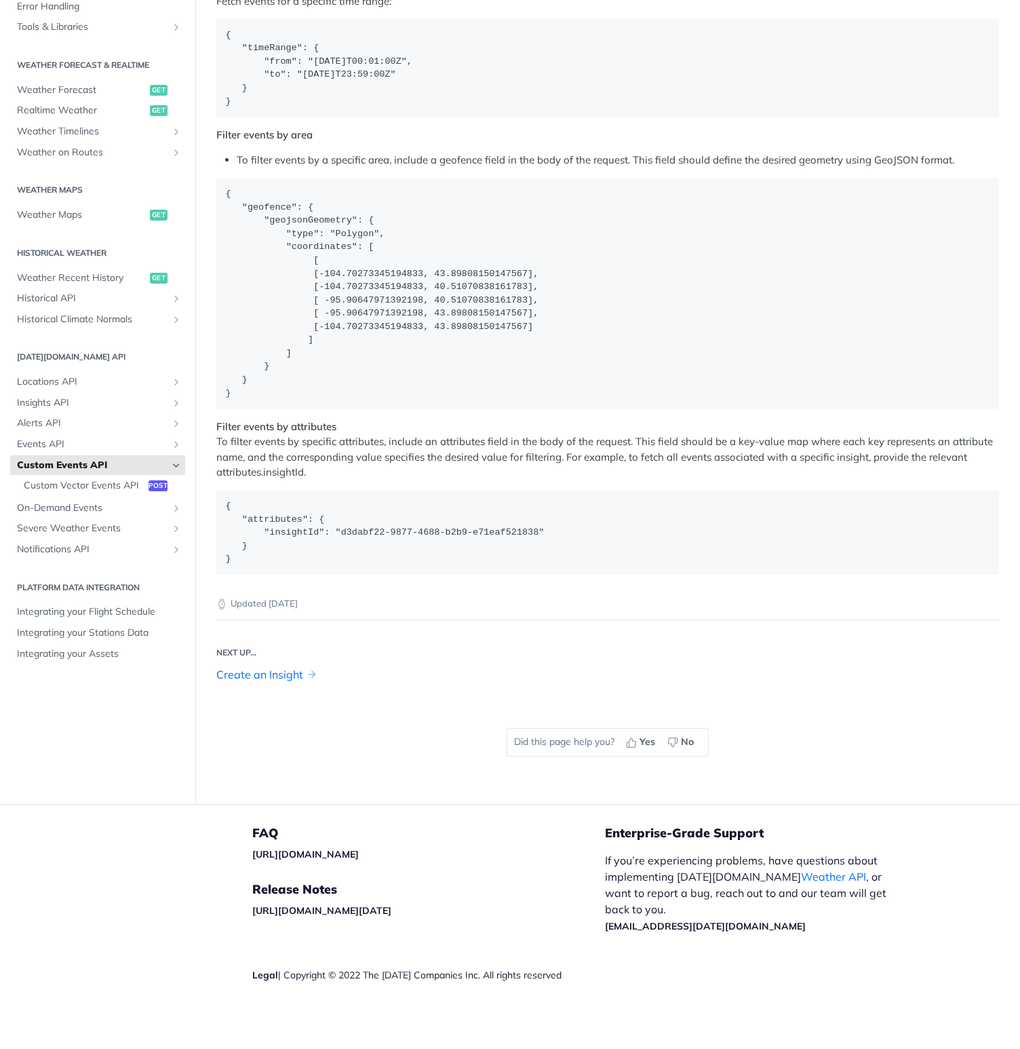
scroll to position [1970, 0]
click at [52, 515] on span "On-Demand Events" at bounding box center [92, 508] width 151 height 14
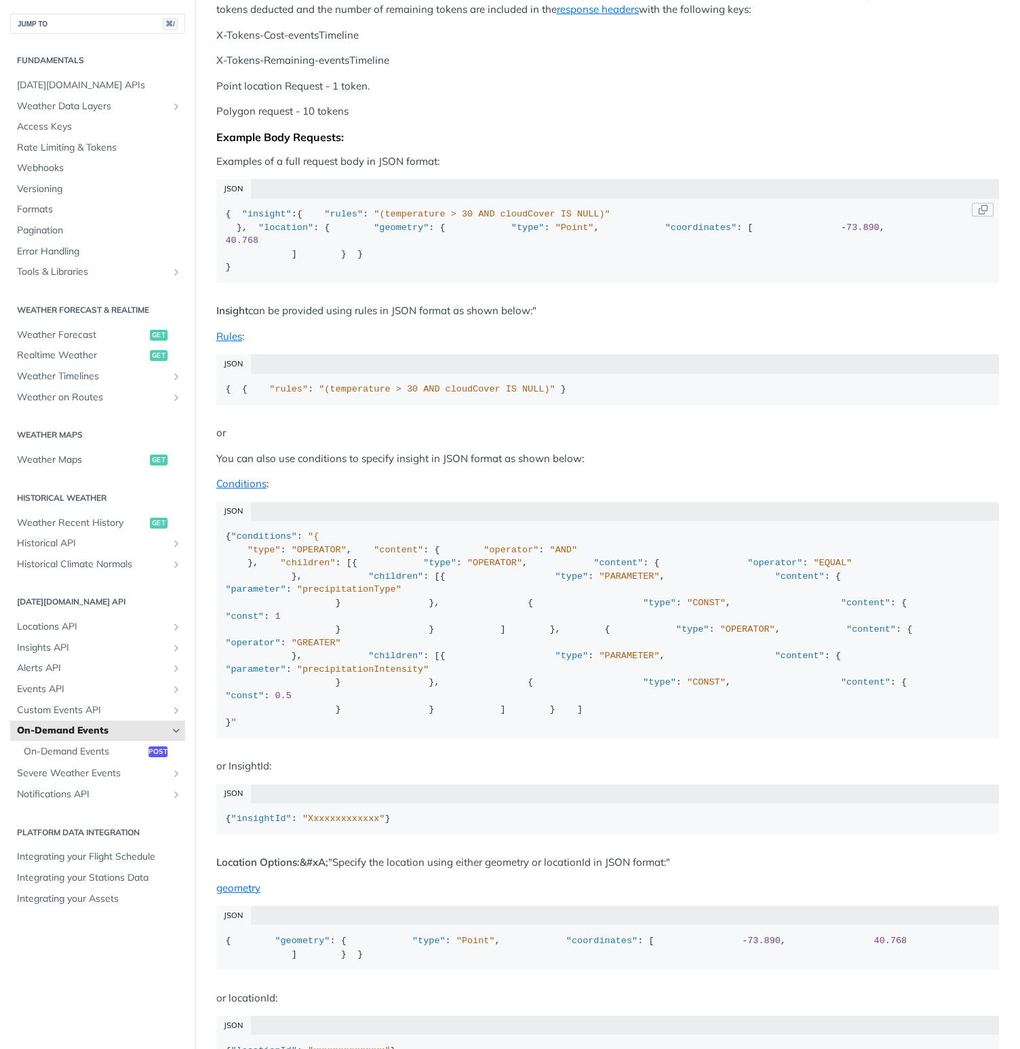
scroll to position [494, 0]
